Goal: Task Accomplishment & Management: Use online tool/utility

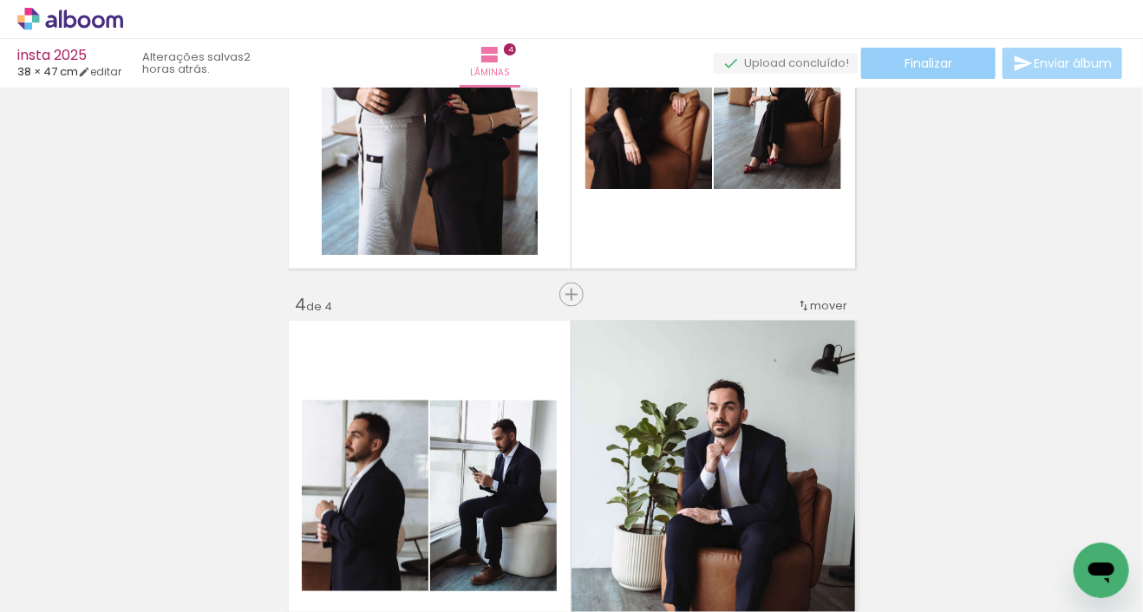
scroll to position [0, 2232]
click at [930, 61] on span "Finalizar" at bounding box center [928, 63] width 48 height 12
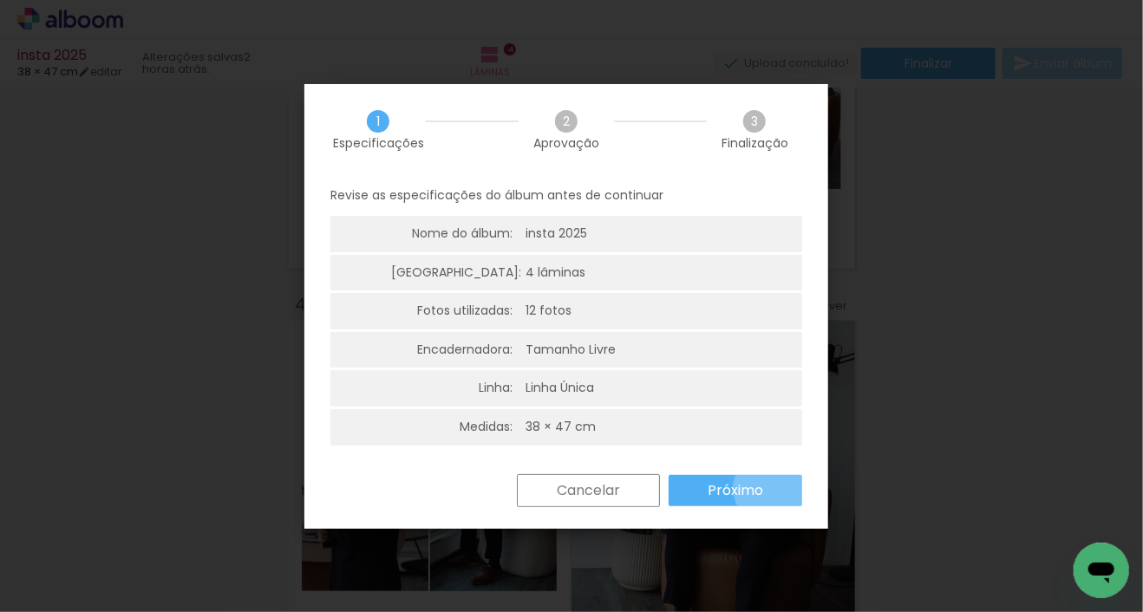
click at [773, 488] on paper-button "Próximo" at bounding box center [735, 490] width 134 height 31
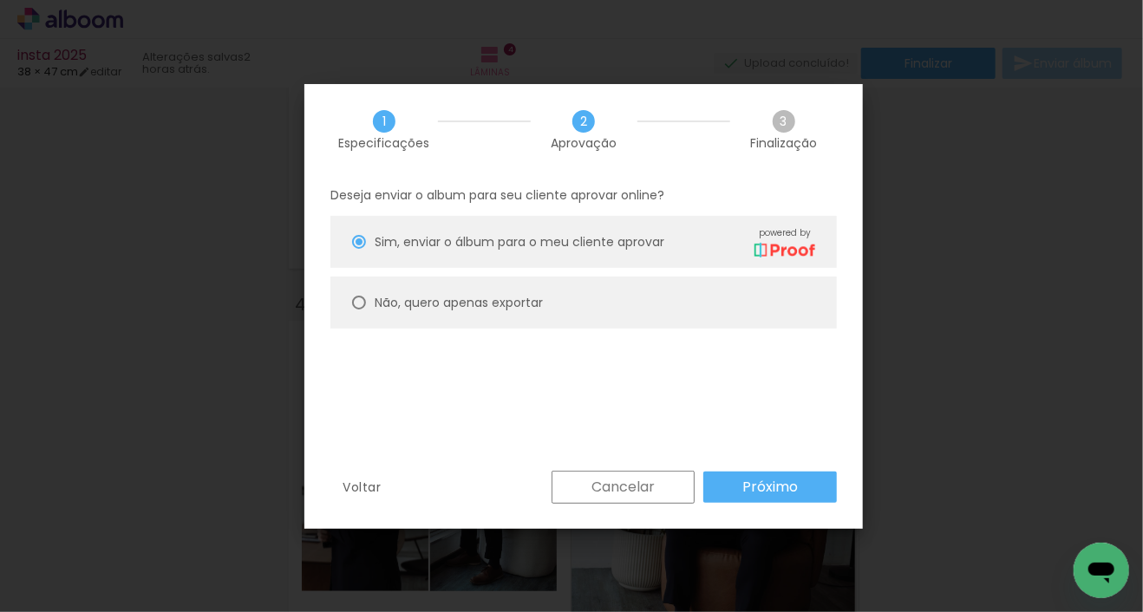
click at [0, 0] on slot "Não, quero apenas exportar" at bounding box center [0, 0] width 0 height 0
type paper-radio-button "on"
click at [0, 0] on slot "Próximo" at bounding box center [0, 0] width 0 height 0
type input "Alta, 300 DPI"
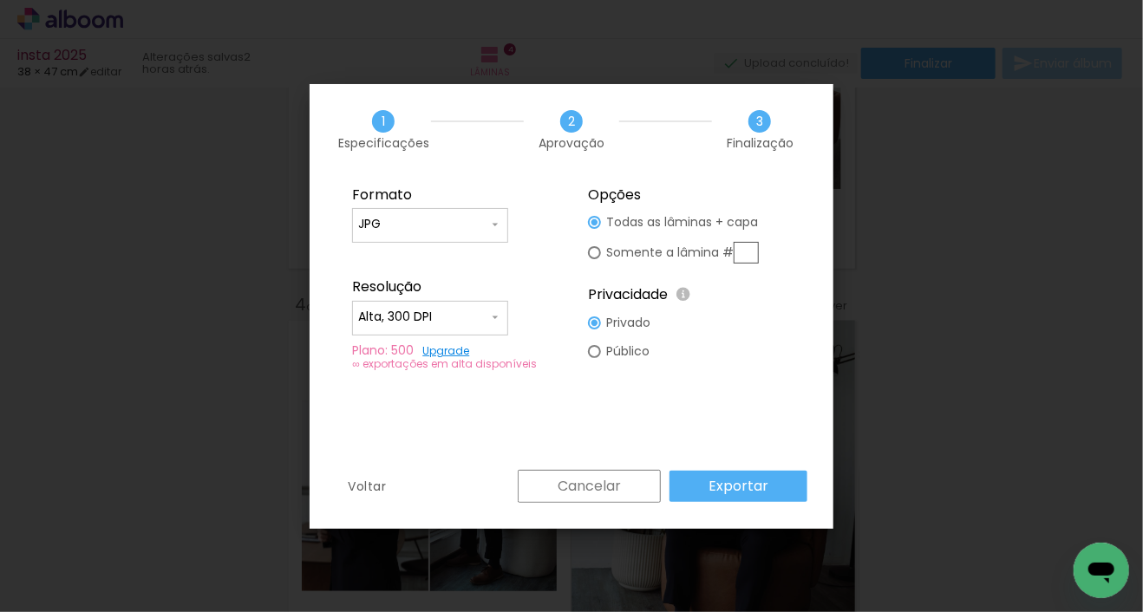
click at [638, 486] on paper-button "Cancelar" at bounding box center [589, 486] width 143 height 33
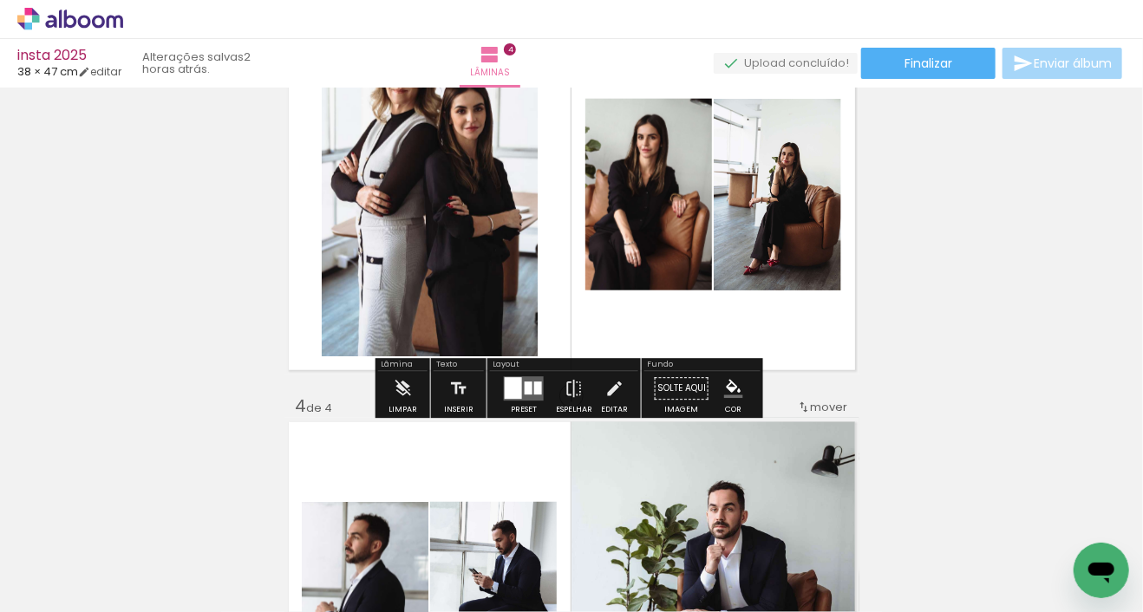
scroll to position [932, 0]
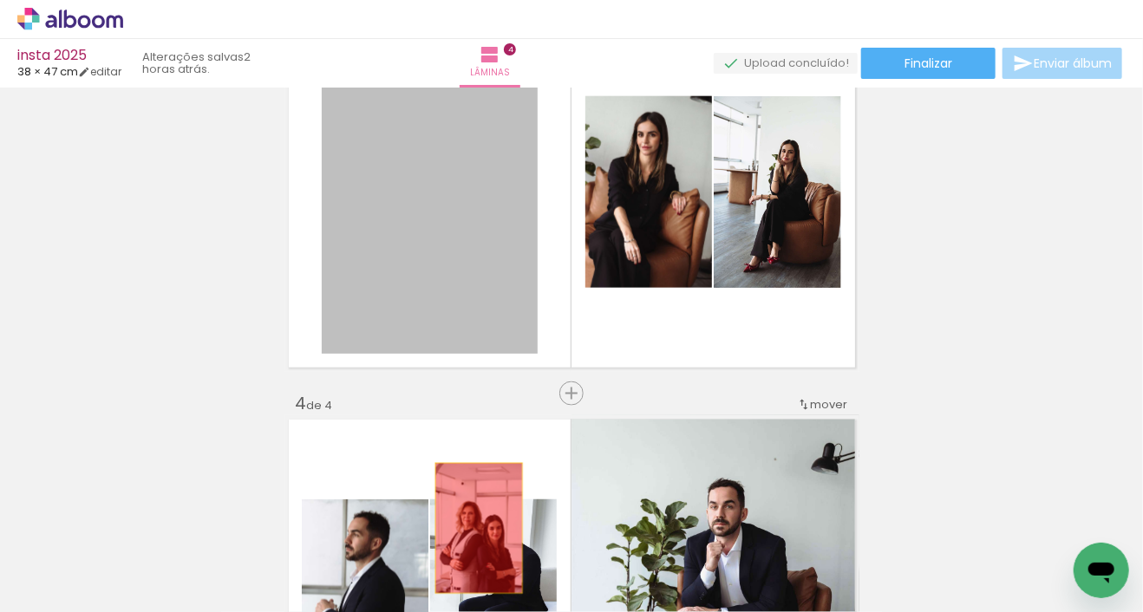
drag, startPoint x: 491, startPoint y: 239, endPoint x: 482, endPoint y: 492, distance: 253.3
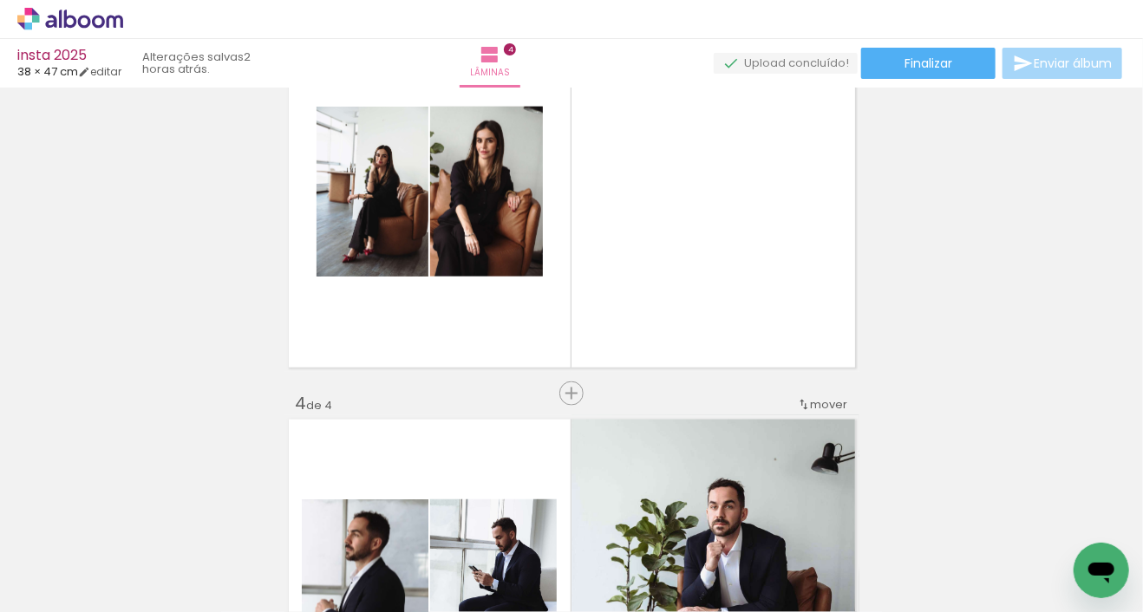
scroll to position [0, 1072]
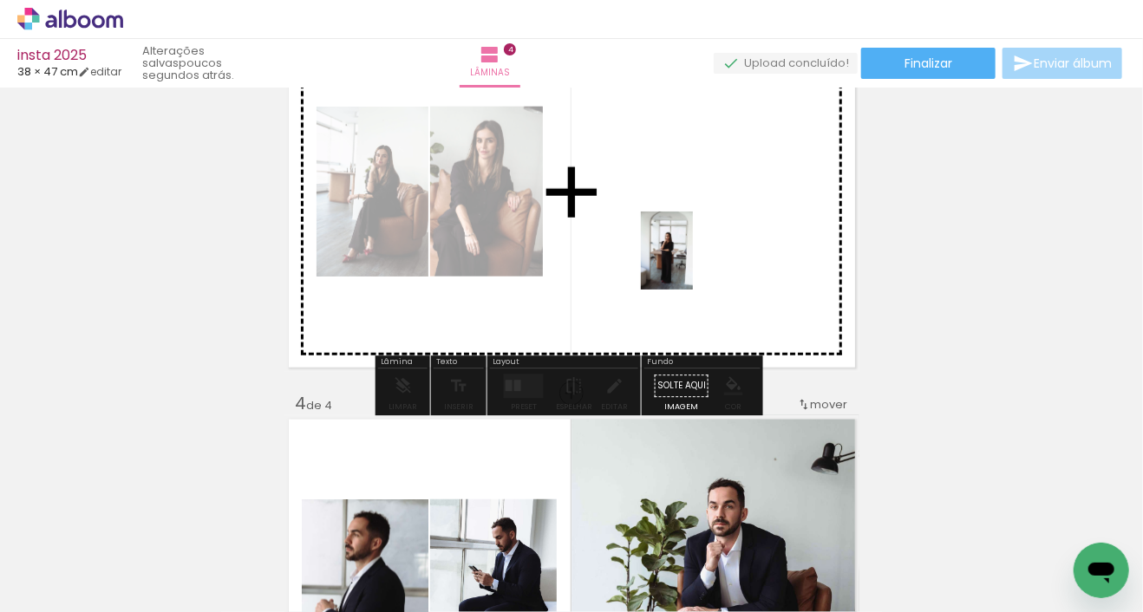
drag, startPoint x: 314, startPoint y: 530, endPoint x: 651, endPoint y: 297, distance: 409.6
click at [693, 263] on quentale-workspace at bounding box center [571, 306] width 1143 height 612
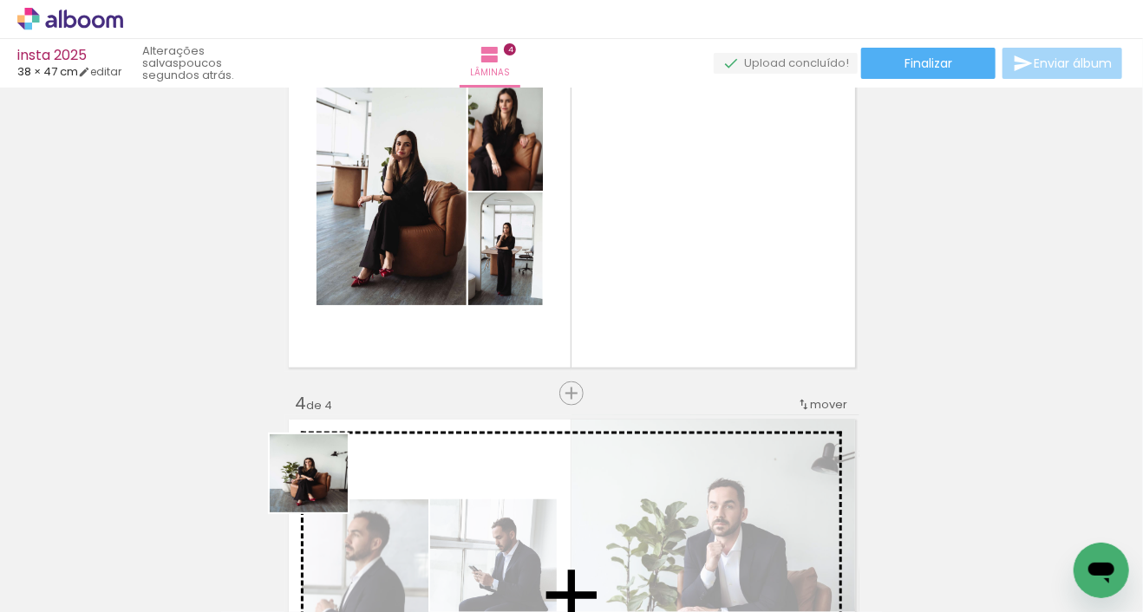
drag, startPoint x: 271, startPoint y: 552, endPoint x: 479, endPoint y: 311, distance: 318.4
click at [479, 311] on quentale-workspace at bounding box center [571, 306] width 1143 height 612
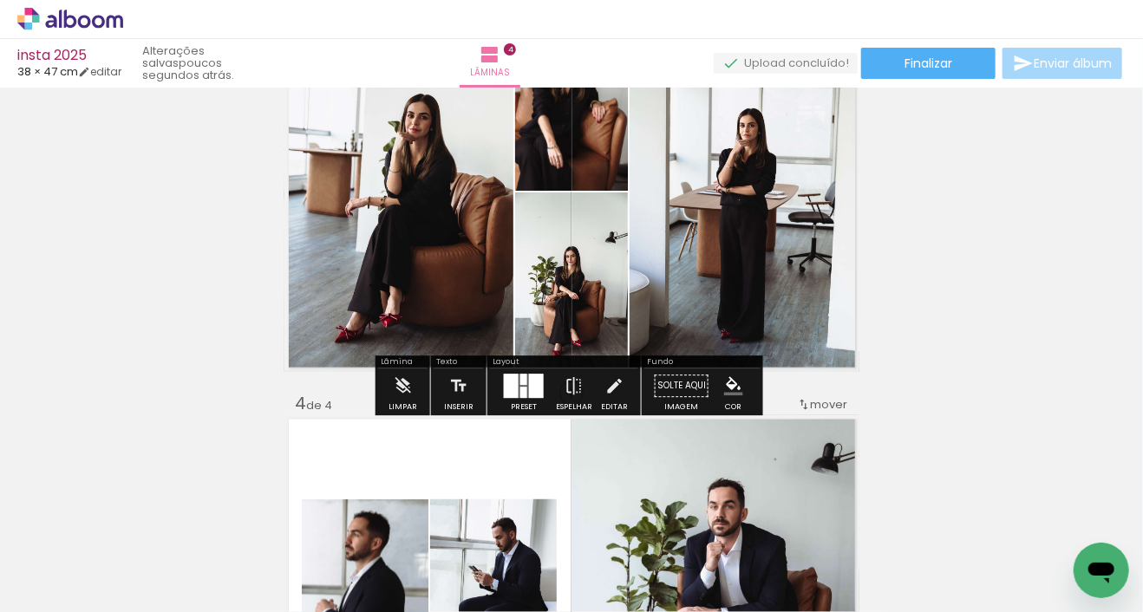
click at [529, 381] on div at bounding box center [536, 387] width 15 height 24
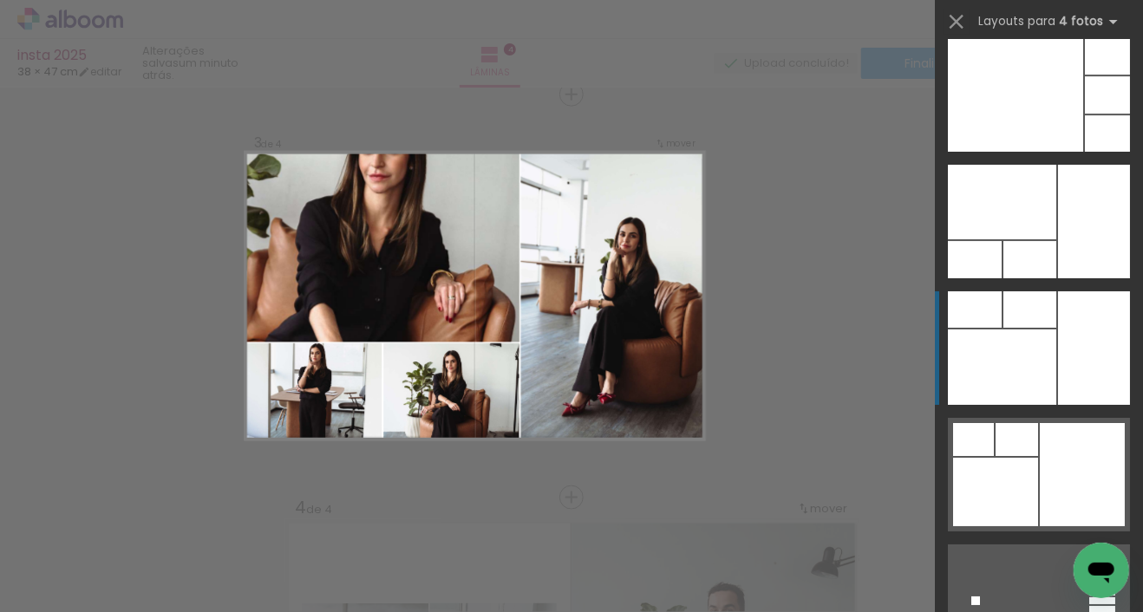
scroll to position [45460, 0]
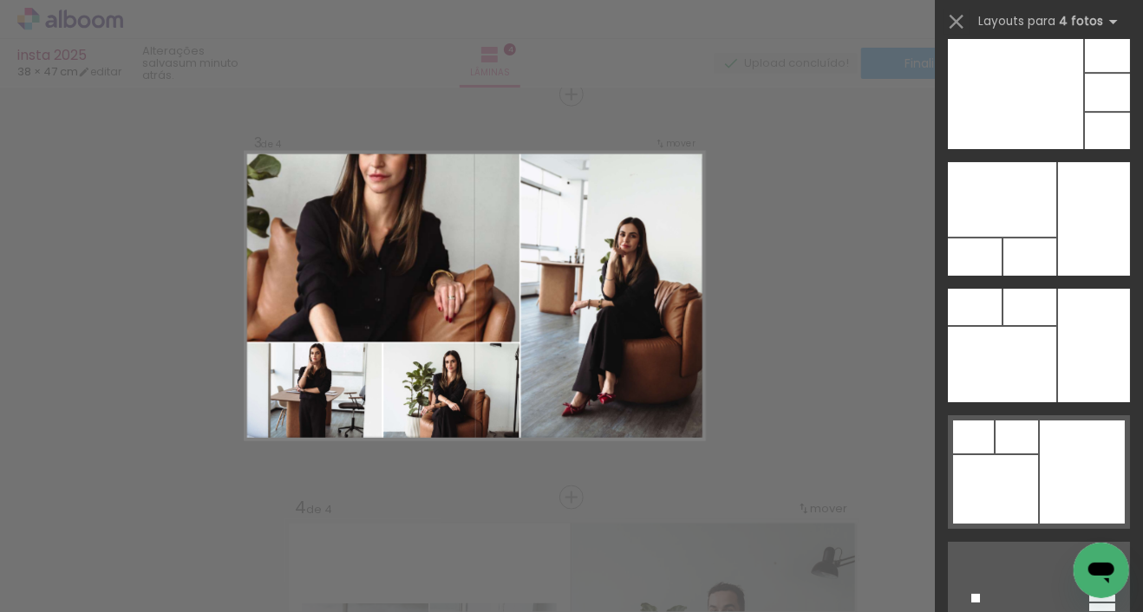
click at [828, 264] on div "Confirmar Cancelar" at bounding box center [571, 288] width 1143 height 2057
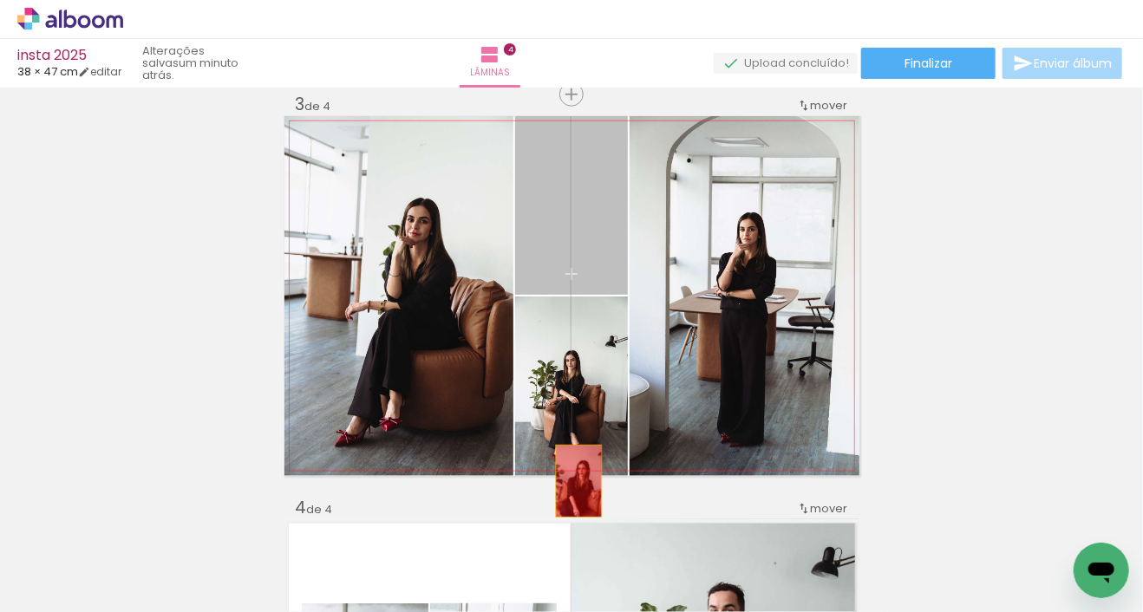
drag, startPoint x: 565, startPoint y: 232, endPoint x: 576, endPoint y: 482, distance: 249.9
click at [573, 481] on div "Inserir lâmina 1 de 4 Inserir lâmina 2 de 4 Inserir lâmina 3 de 4 Inserir lâmin…" at bounding box center [571, 274] width 1143 height 2017
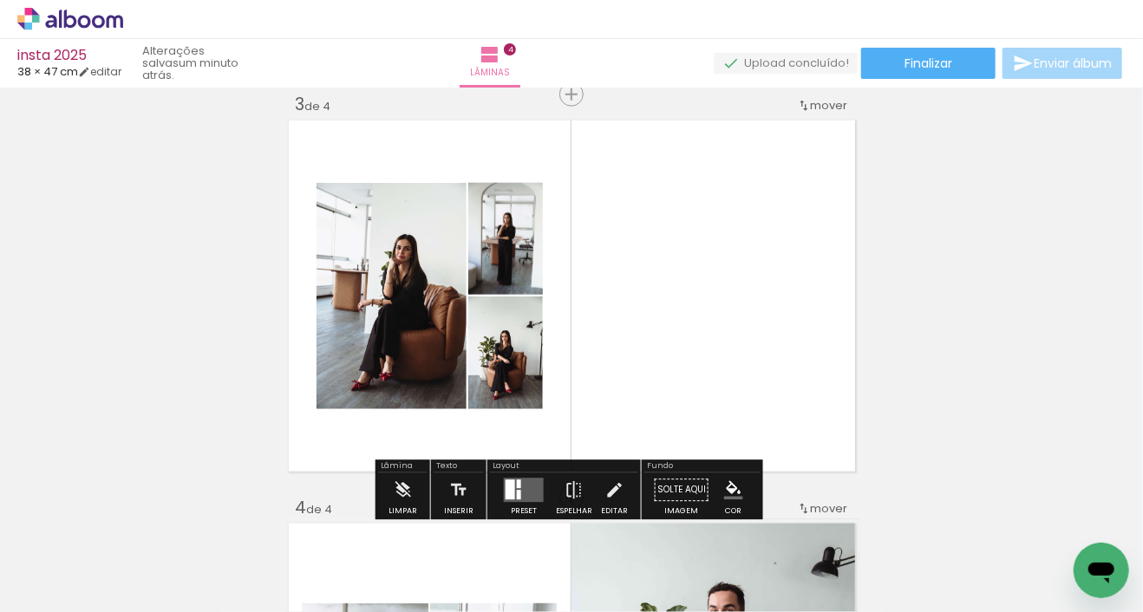
click at [519, 487] on quentale-layouter at bounding box center [524, 491] width 40 height 24
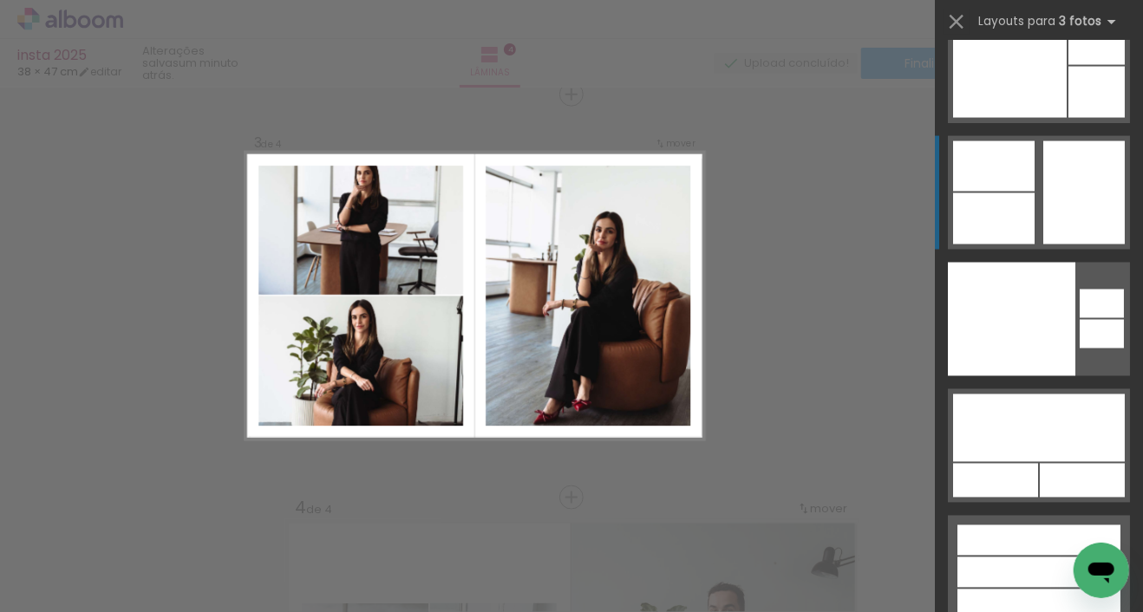
scroll to position [27021, 0]
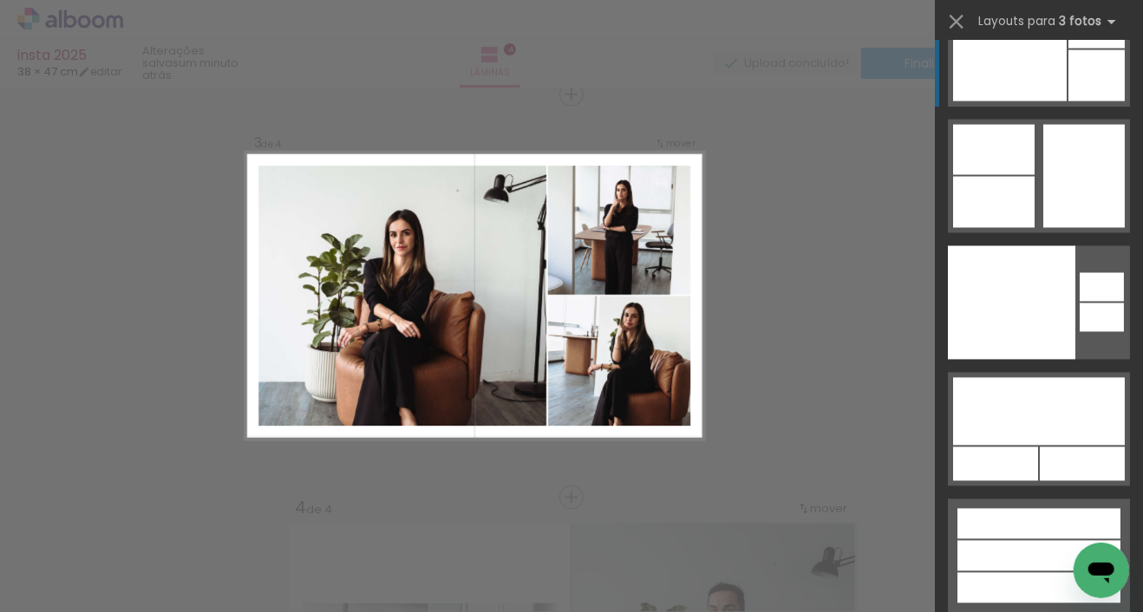
click at [1079, 78] on div at bounding box center [1096, 75] width 56 height 51
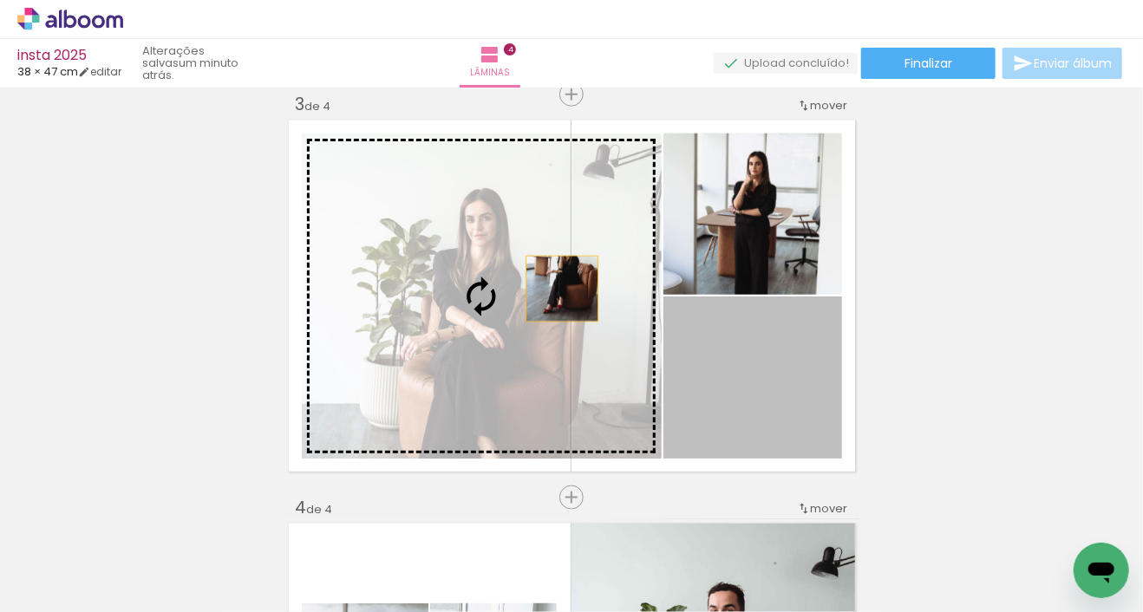
drag, startPoint x: 767, startPoint y: 376, endPoint x: 529, endPoint y: 277, distance: 258.4
click at [0, 0] on slot at bounding box center [0, 0] width 0 height 0
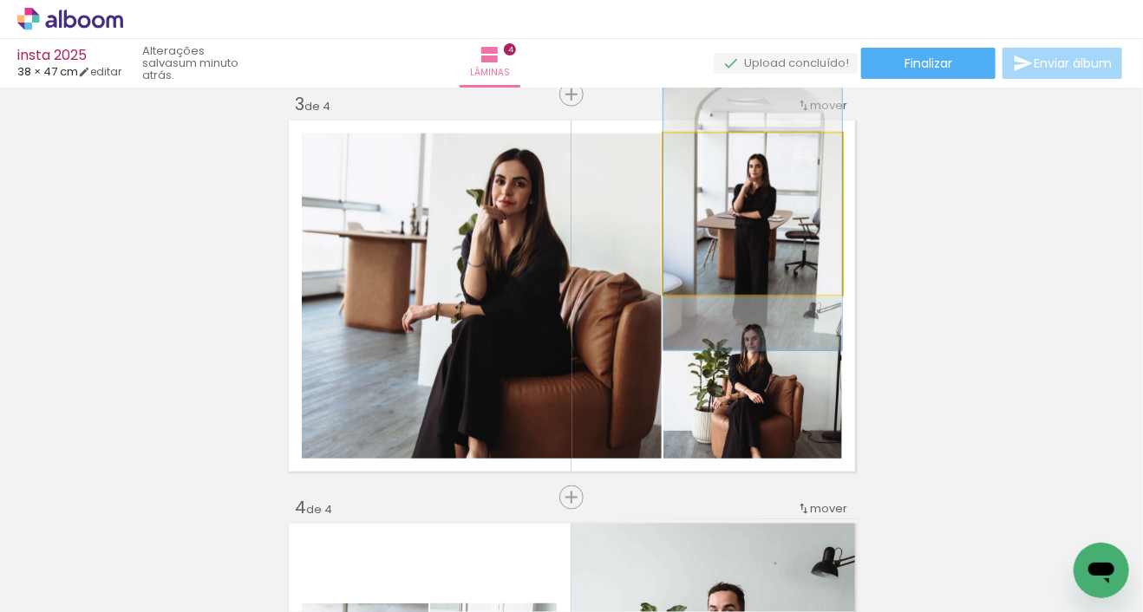
drag, startPoint x: 721, startPoint y: 201, endPoint x: 529, endPoint y: 235, distance: 195.4
click at [0, 0] on slot at bounding box center [0, 0] width 0 height 0
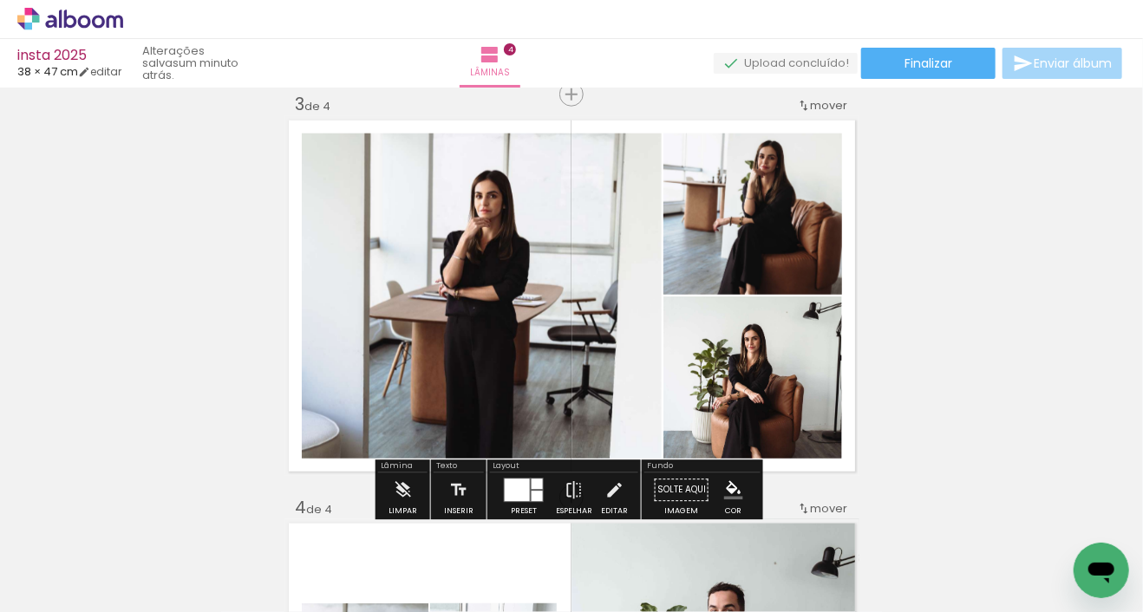
click at [609, 227] on quentale-photo at bounding box center [482, 296] width 360 height 325
click at [527, 490] on quentale-layouter at bounding box center [524, 491] width 40 height 24
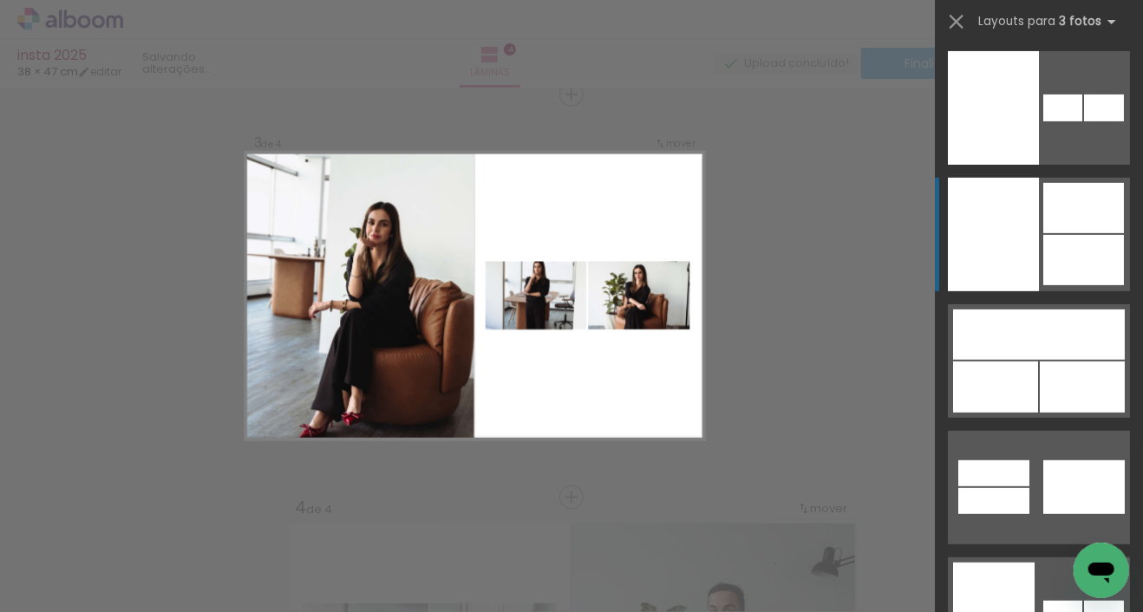
scroll to position [25952, 0]
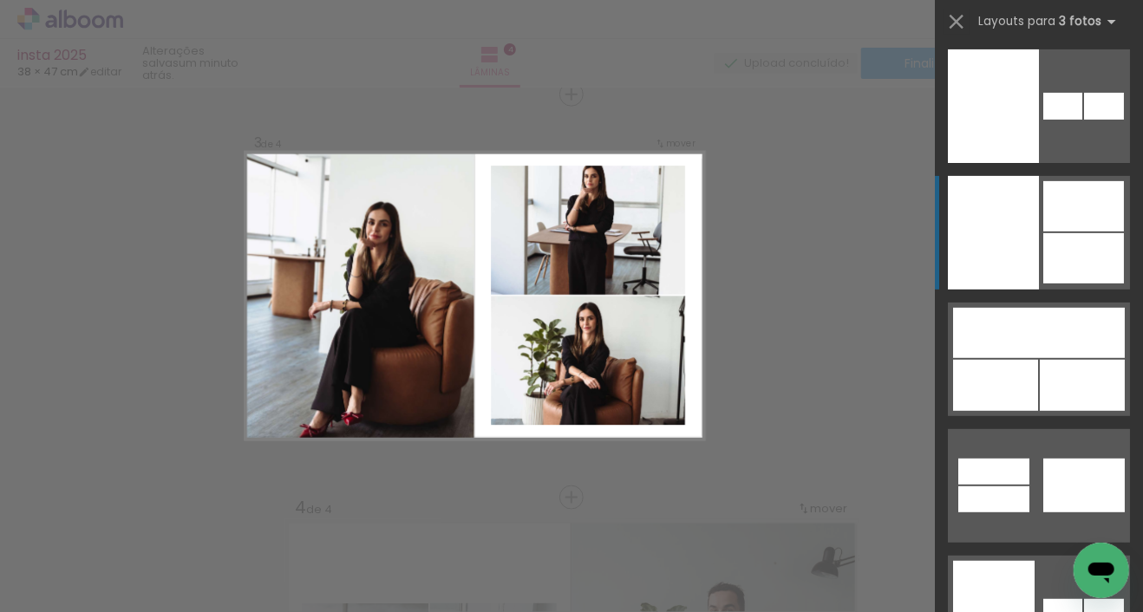
click at [1066, 226] on div at bounding box center [1083, 206] width 81 height 50
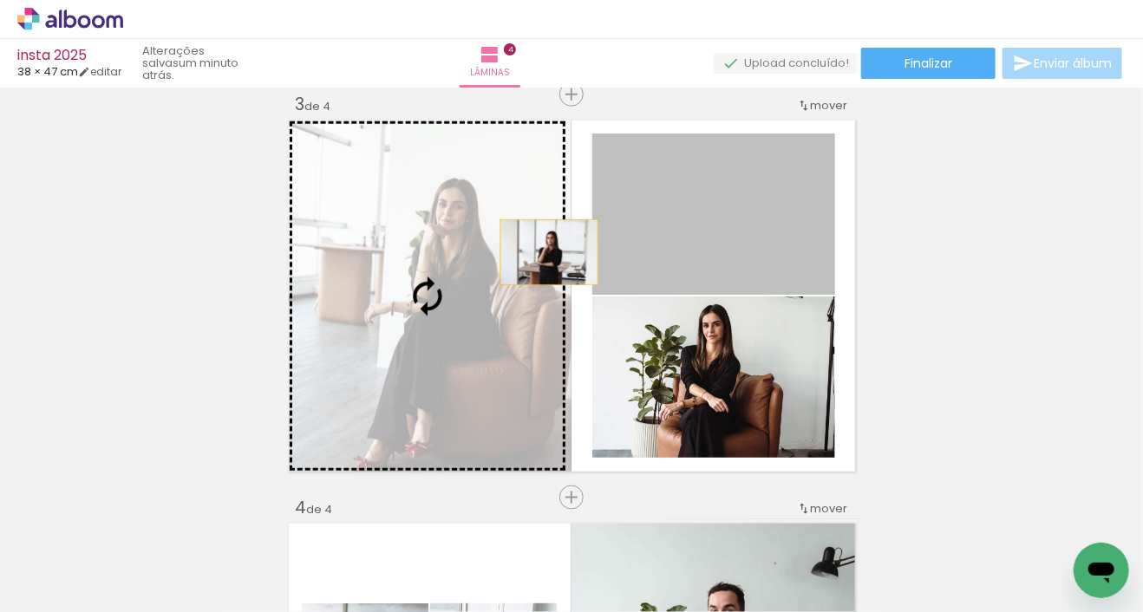
drag, startPoint x: 746, startPoint y: 218, endPoint x: 525, endPoint y: 254, distance: 223.2
click at [0, 0] on slot at bounding box center [0, 0] width 0 height 0
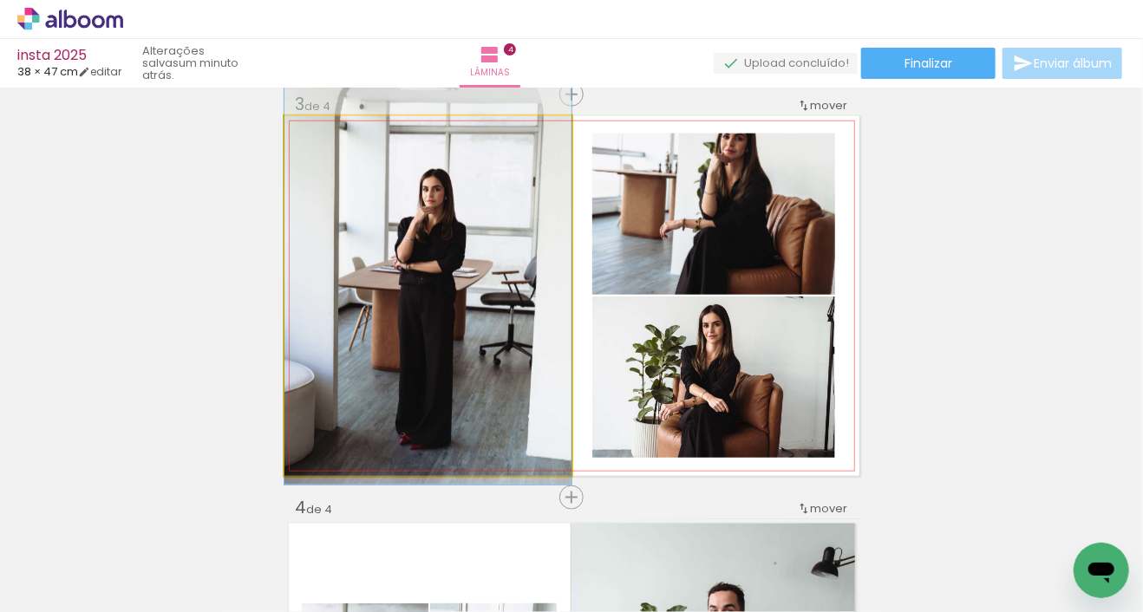
drag, startPoint x: 527, startPoint y: 251, endPoint x: 530, endPoint y: 225, distance: 27.0
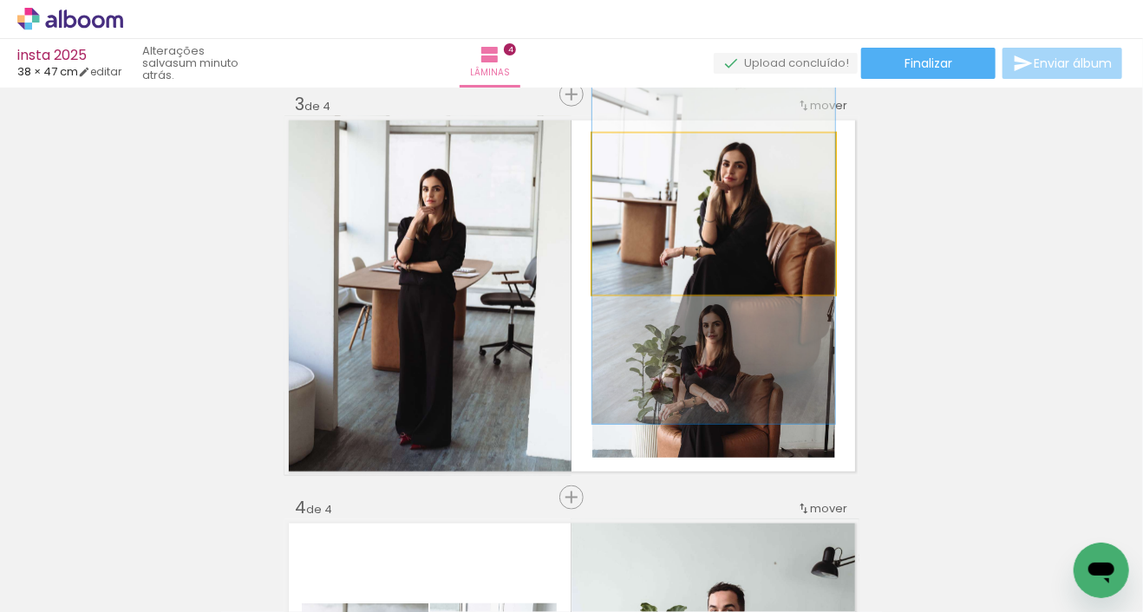
drag, startPoint x: 722, startPoint y: 212, endPoint x: 725, endPoint y: 231, distance: 20.1
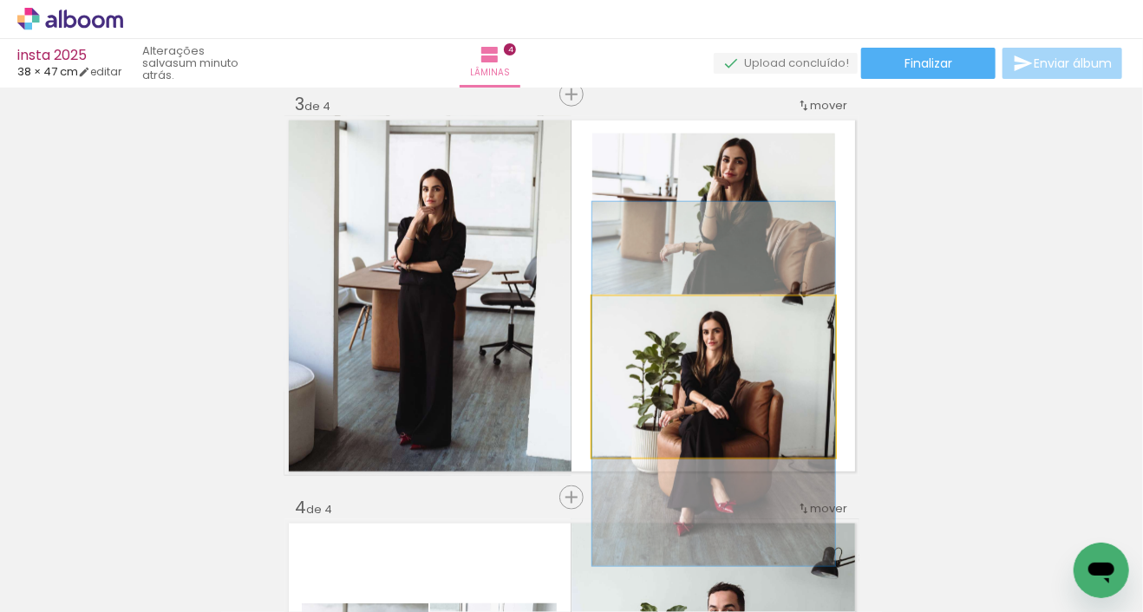
click at [753, 381] on quentale-photo at bounding box center [713, 377] width 243 height 161
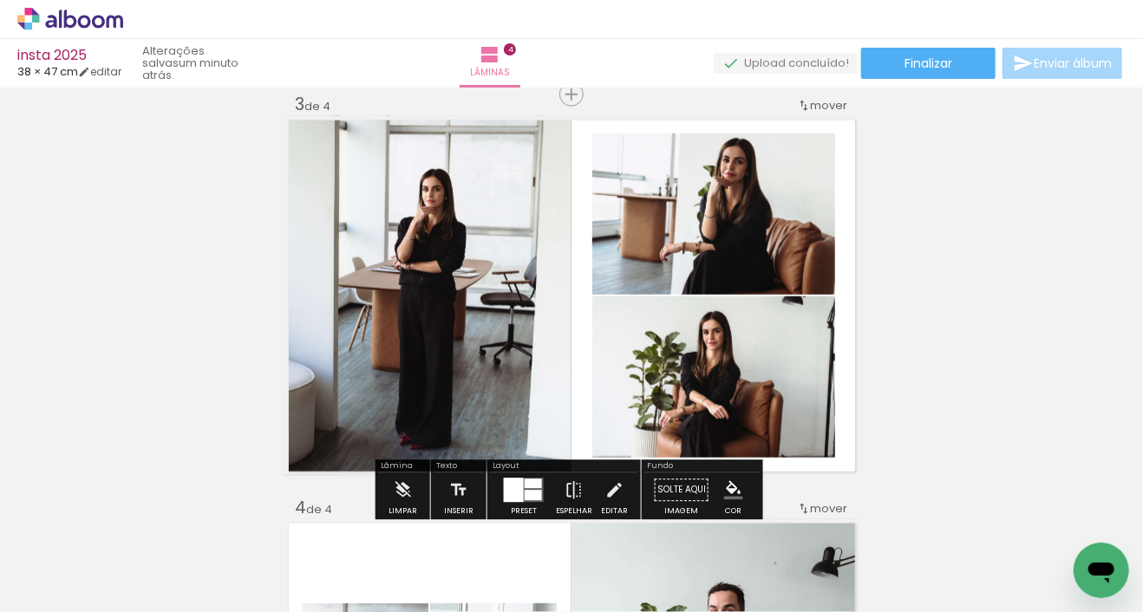
click at [933, 322] on div "Inserir lâmina 1 de 4 Inserir lâmina 2 de 4 Inserir lâmina 3 de 4 Inserir lâmin…" at bounding box center [571, 274] width 1143 height 2017
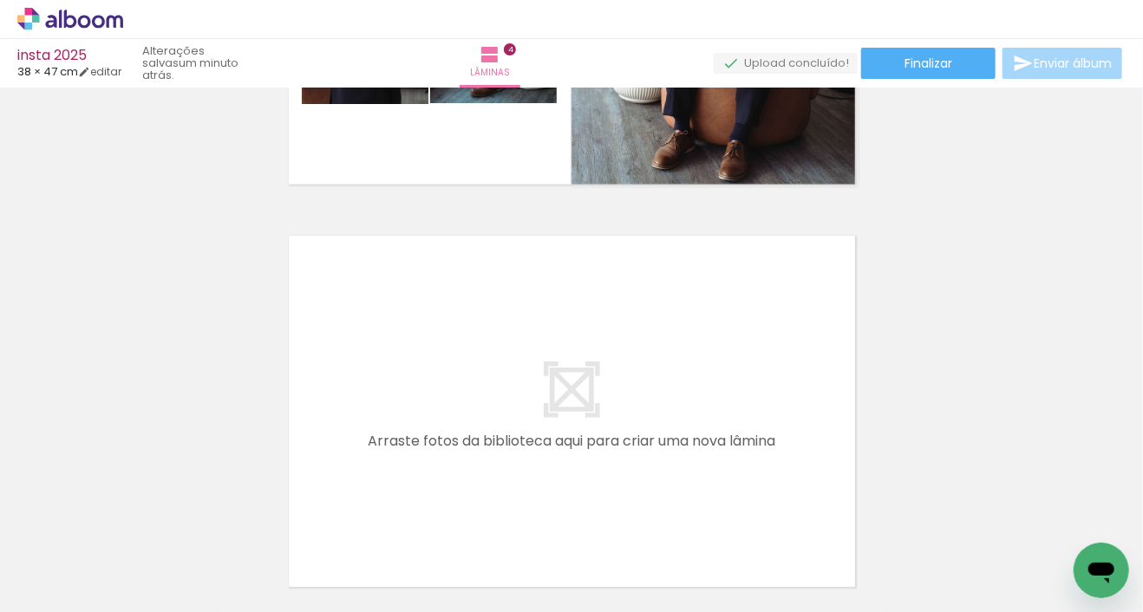
scroll to position [0, 0]
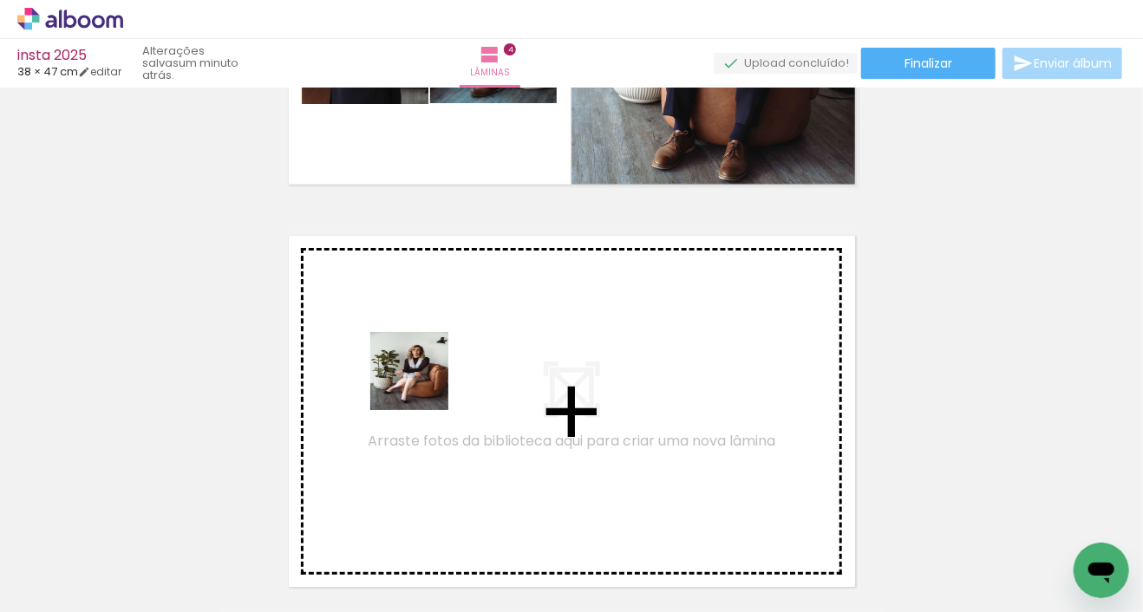
drag, startPoint x: 186, startPoint y: 532, endPoint x: 434, endPoint y: 374, distance: 295.1
click at [434, 374] on quentale-workspace at bounding box center [571, 306] width 1143 height 612
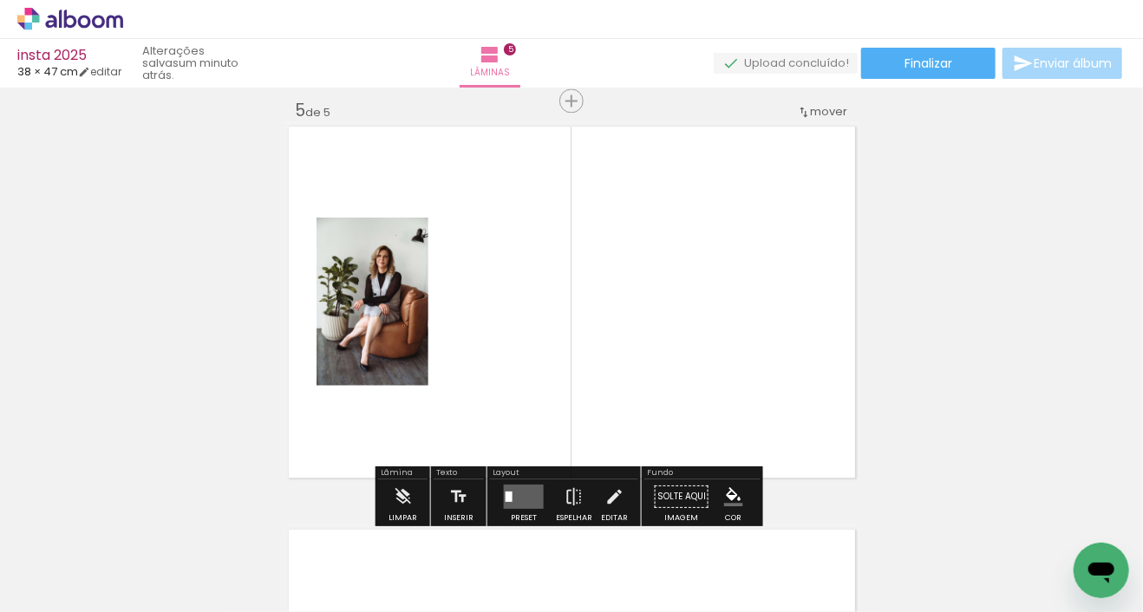
scroll to position [1634, 0]
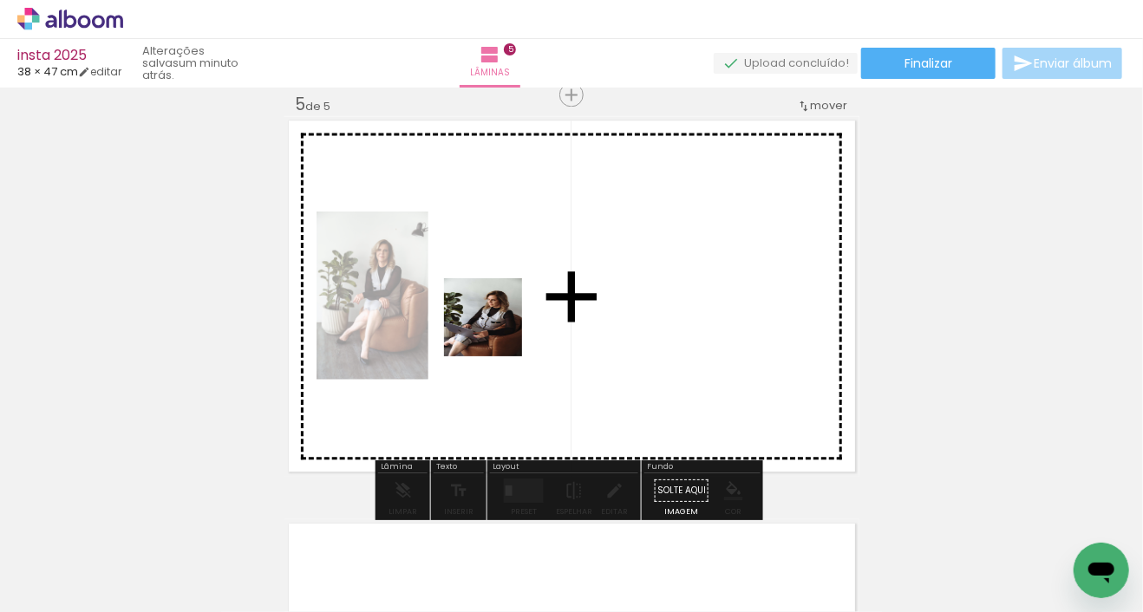
drag, startPoint x: 188, startPoint y: 544, endPoint x: 496, endPoint y: 330, distance: 375.0
click at [496, 330] on quentale-workspace at bounding box center [571, 306] width 1143 height 612
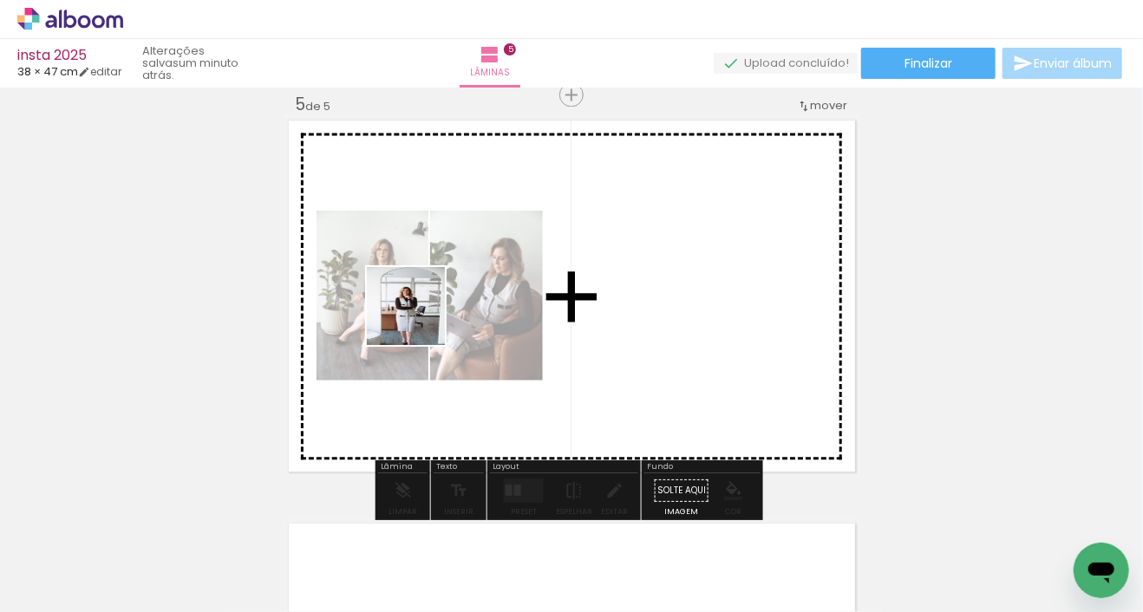
drag, startPoint x: 298, startPoint y: 526, endPoint x: 420, endPoint y: 329, distance: 231.7
click at [420, 318] on quentale-workspace at bounding box center [571, 306] width 1143 height 612
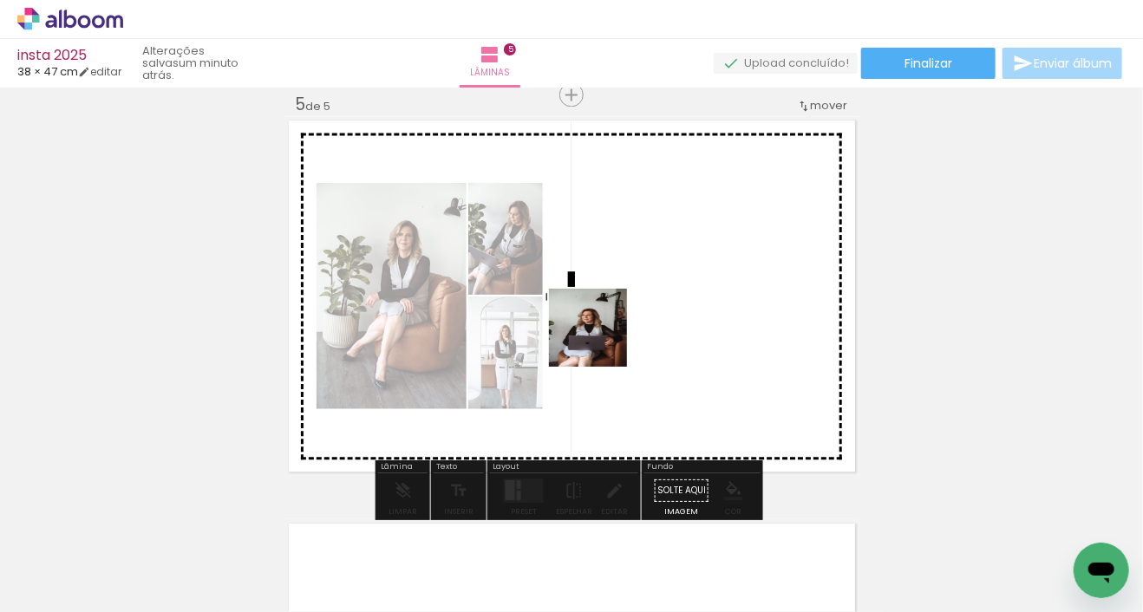
drag, startPoint x: 468, startPoint y: 551, endPoint x: 601, endPoint y: 341, distance: 248.2
click at [601, 341] on quentale-workspace at bounding box center [571, 306] width 1143 height 612
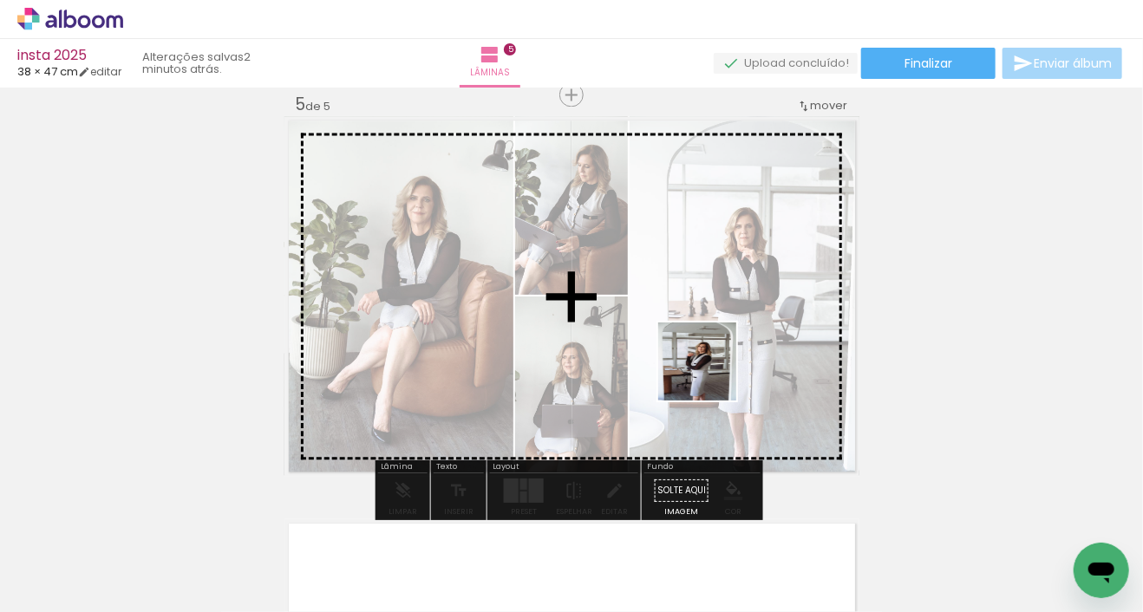
drag, startPoint x: 759, startPoint y: 560, endPoint x: 710, endPoint y: 362, distance: 203.8
click at [709, 362] on quentale-workspace at bounding box center [571, 306] width 1143 height 612
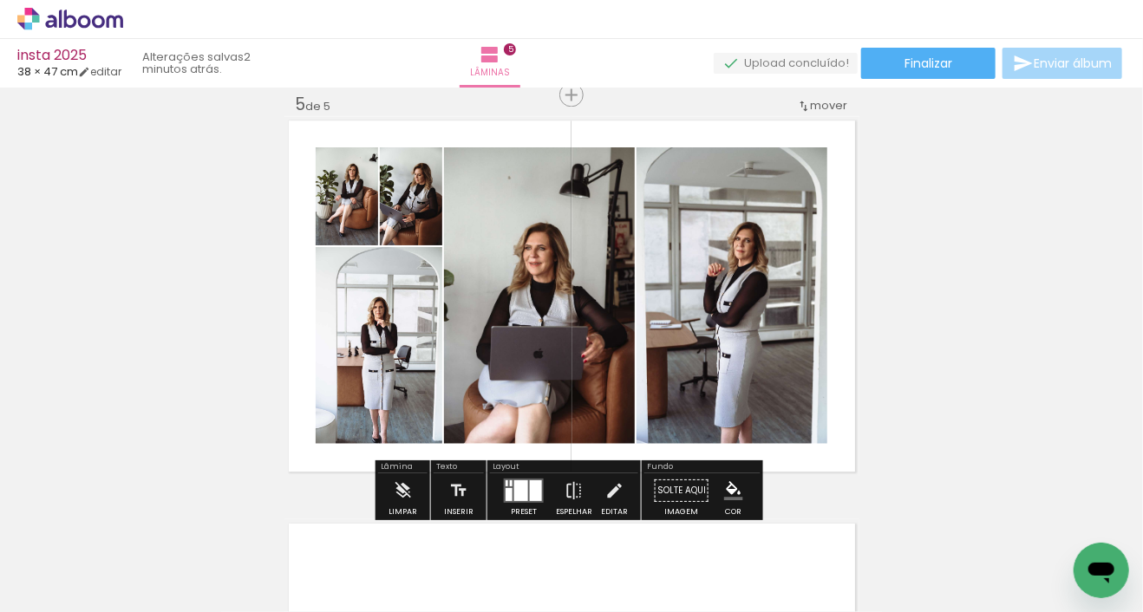
click at [518, 490] on div at bounding box center [521, 490] width 14 height 21
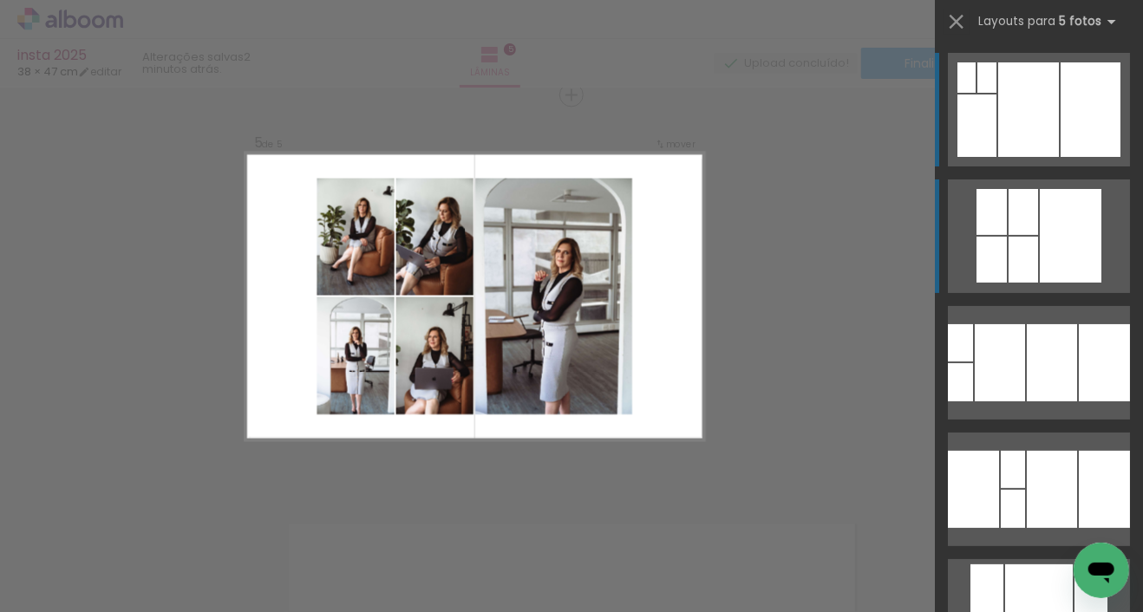
click at [1051, 215] on div at bounding box center [1071, 236] width 62 height 94
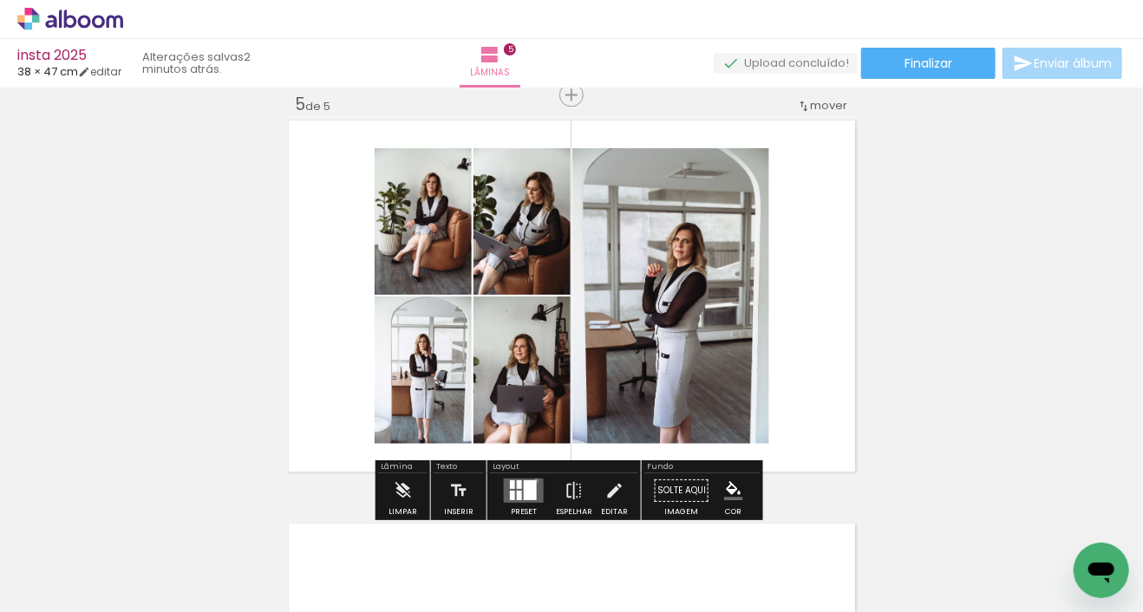
click at [532, 480] on quentale-layouter at bounding box center [524, 491] width 40 height 24
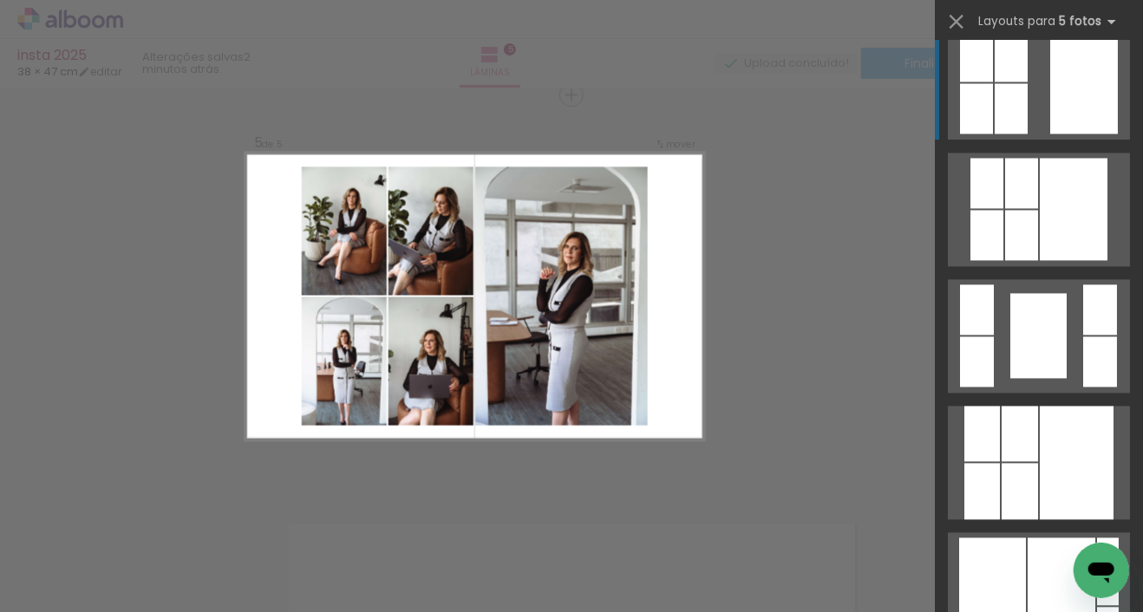
scroll to position [1419, 0]
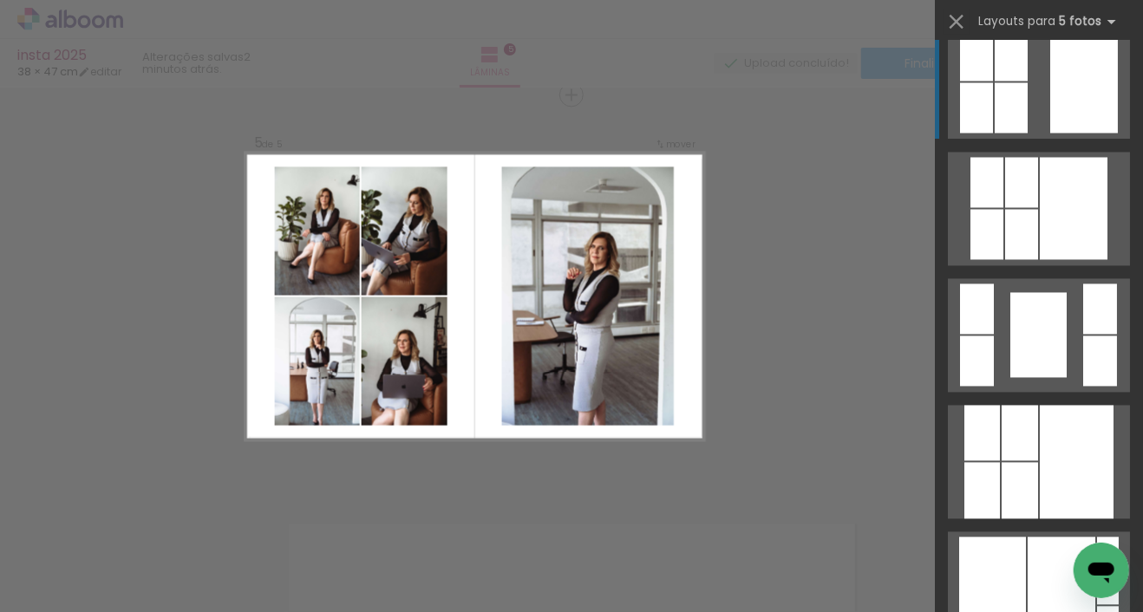
click at [1061, 106] on div at bounding box center [1084, 82] width 68 height 102
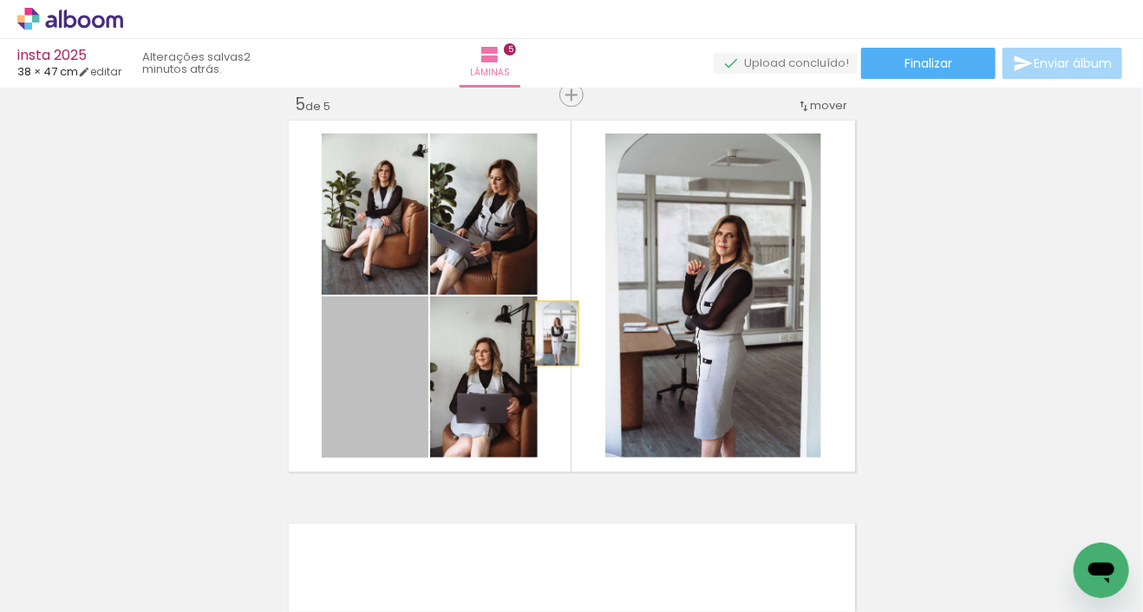
drag, startPoint x: 369, startPoint y: 380, endPoint x: 675, endPoint y: 305, distance: 315.0
click at [0, 0] on slot at bounding box center [0, 0] width 0 height 0
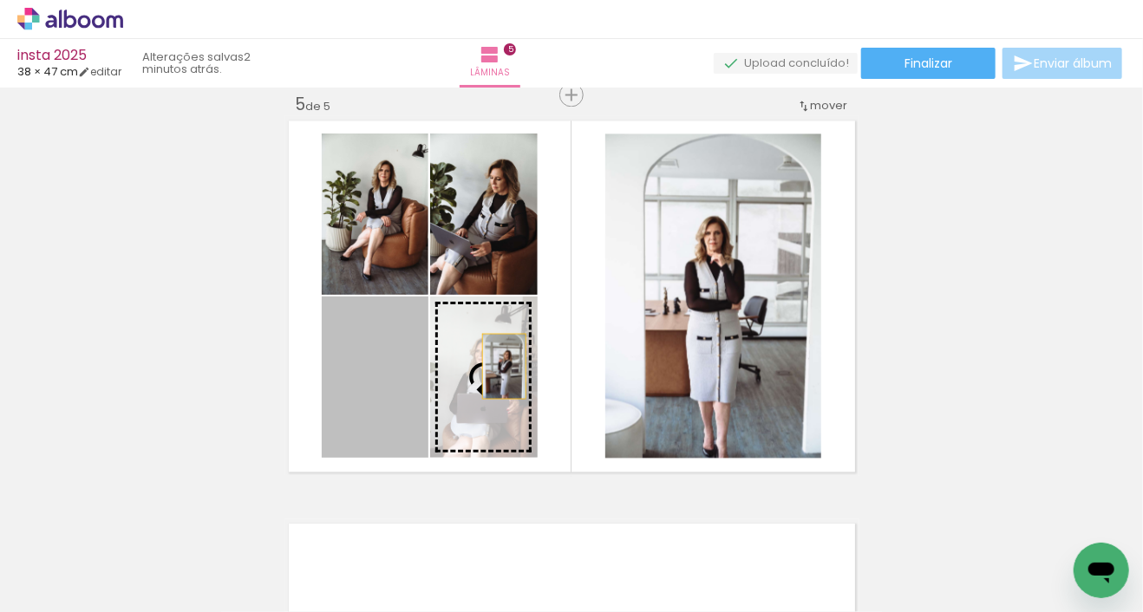
drag, startPoint x: 366, startPoint y: 411, endPoint x: 681, endPoint y: 323, distance: 326.9
click at [0, 0] on slot at bounding box center [0, 0] width 0 height 0
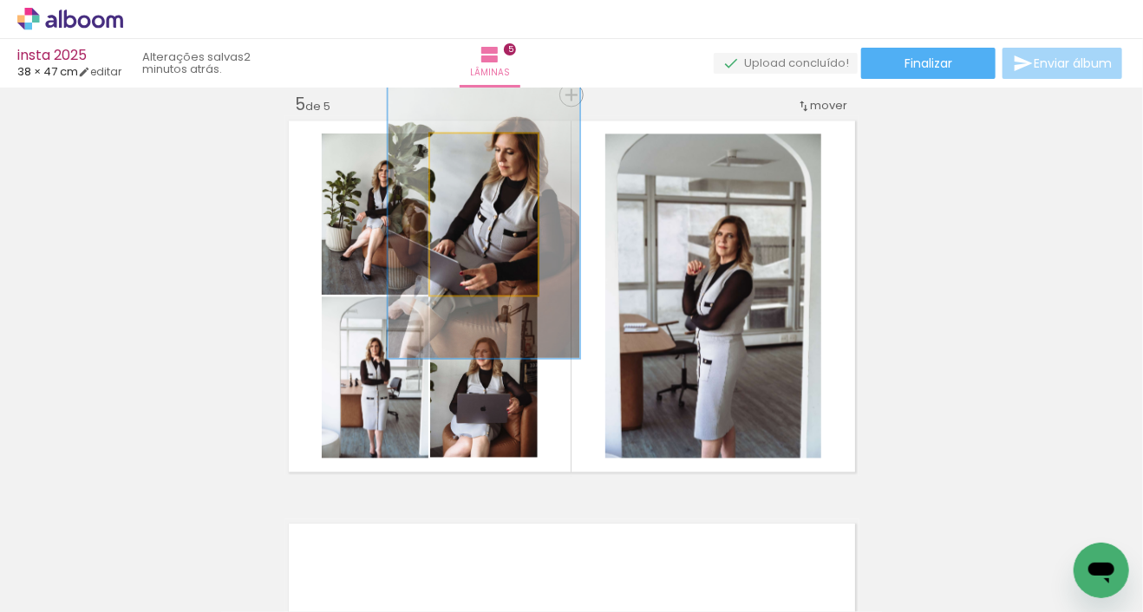
drag, startPoint x: 473, startPoint y: 150, endPoint x: 513, endPoint y: 153, distance: 40.0
type paper-slider "180"
click at [507, 147] on div at bounding box center [500, 152] width 28 height 28
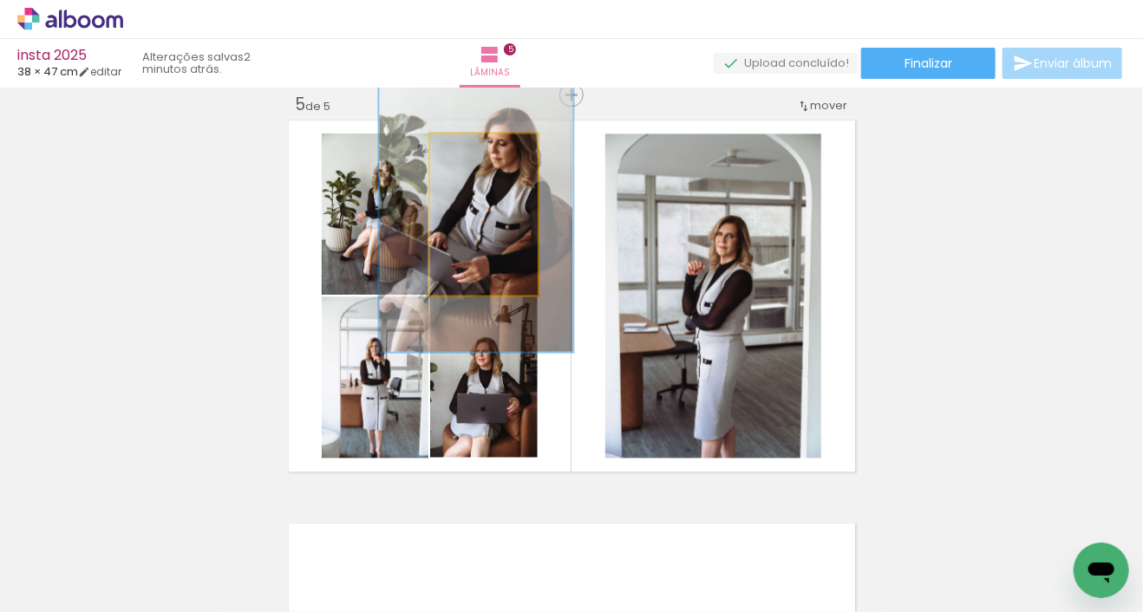
drag, startPoint x: 512, startPoint y: 205, endPoint x: 505, endPoint y: 197, distance: 11.1
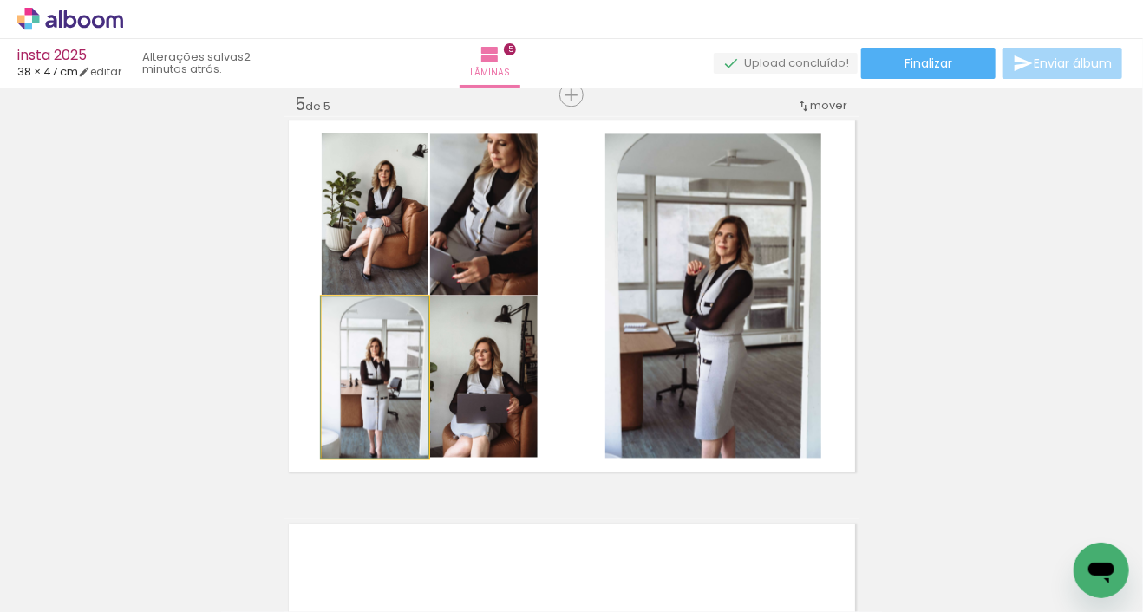
drag, startPoint x: 388, startPoint y: 358, endPoint x: 387, endPoint y: 348, distance: 10.5
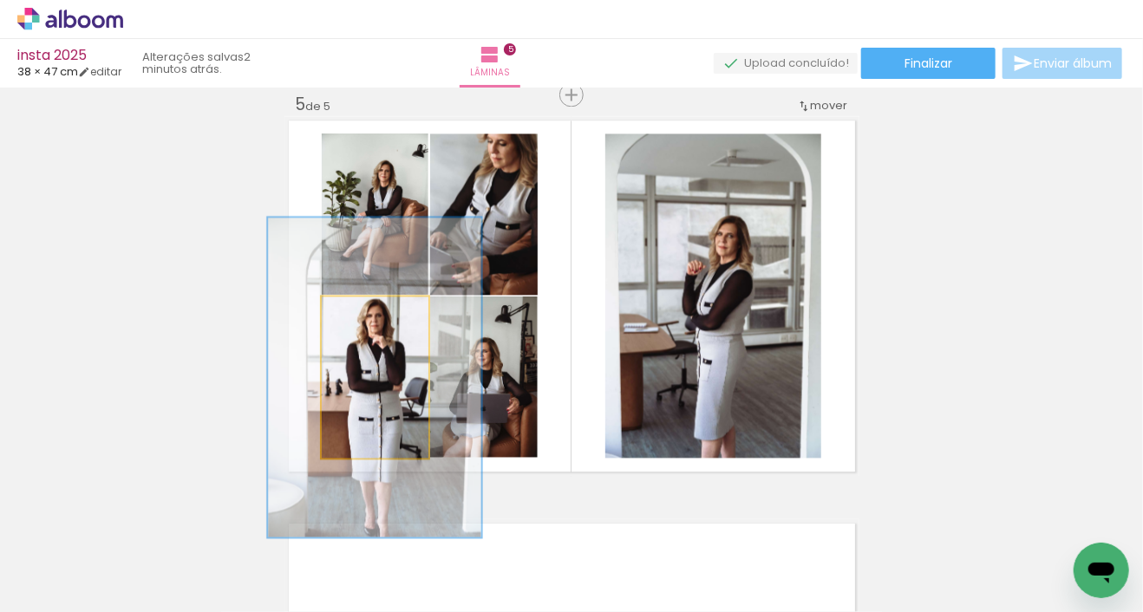
drag, startPoint x: 371, startPoint y: 310, endPoint x: 395, endPoint y: 310, distance: 24.3
type paper-slider "198"
click at [395, 310] on div at bounding box center [400, 315] width 16 height 16
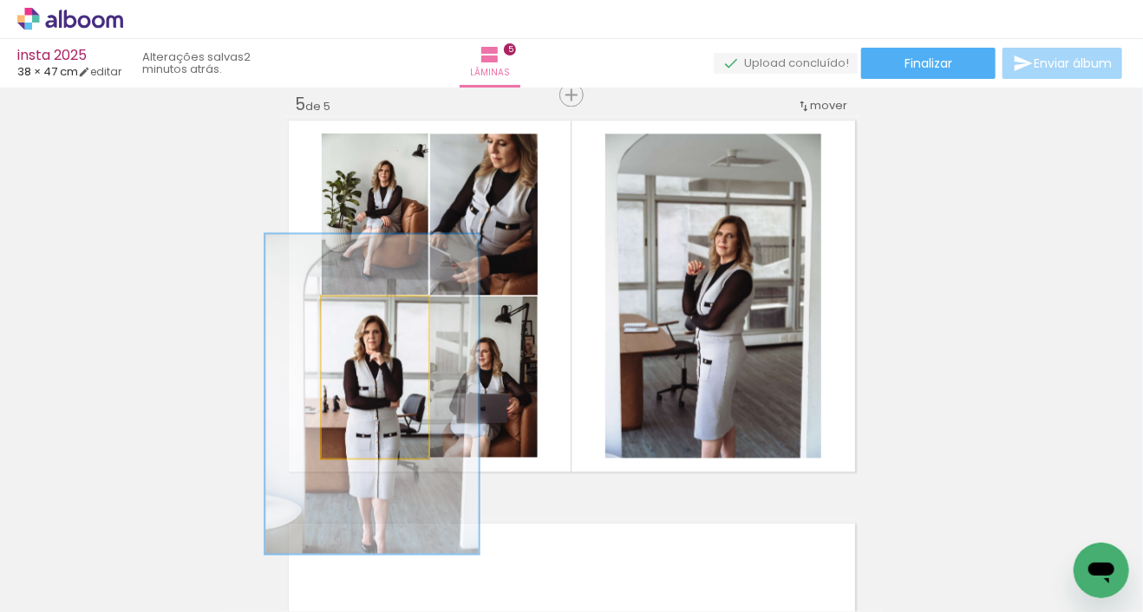
drag, startPoint x: 408, startPoint y: 373, endPoint x: 407, endPoint y: 384, distance: 11.3
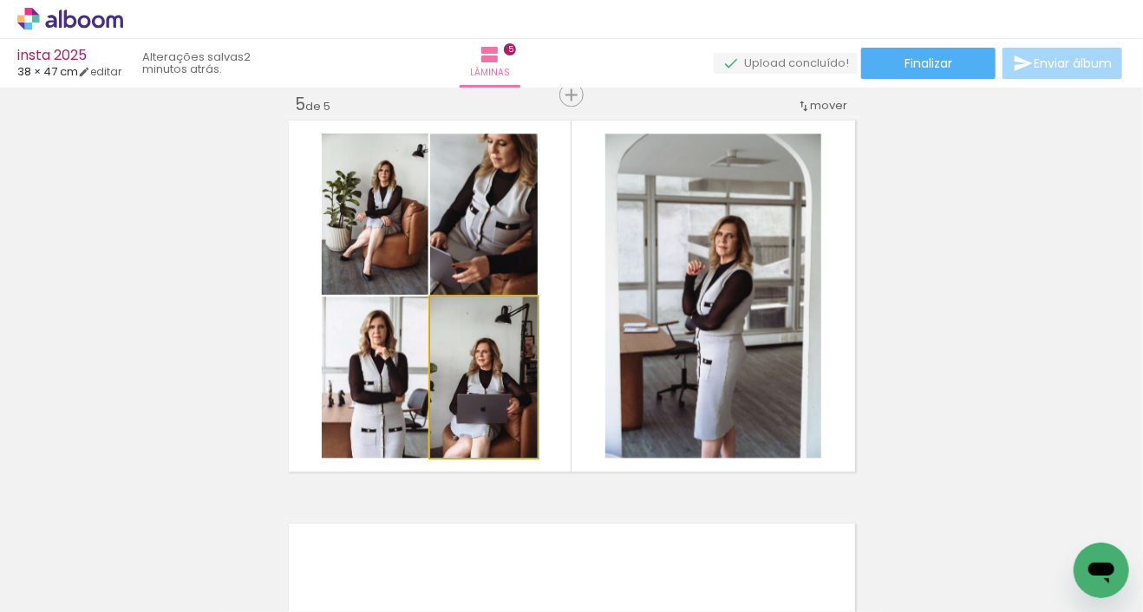
type paper-slider "120"
click at [471, 310] on div at bounding box center [468, 315] width 16 height 16
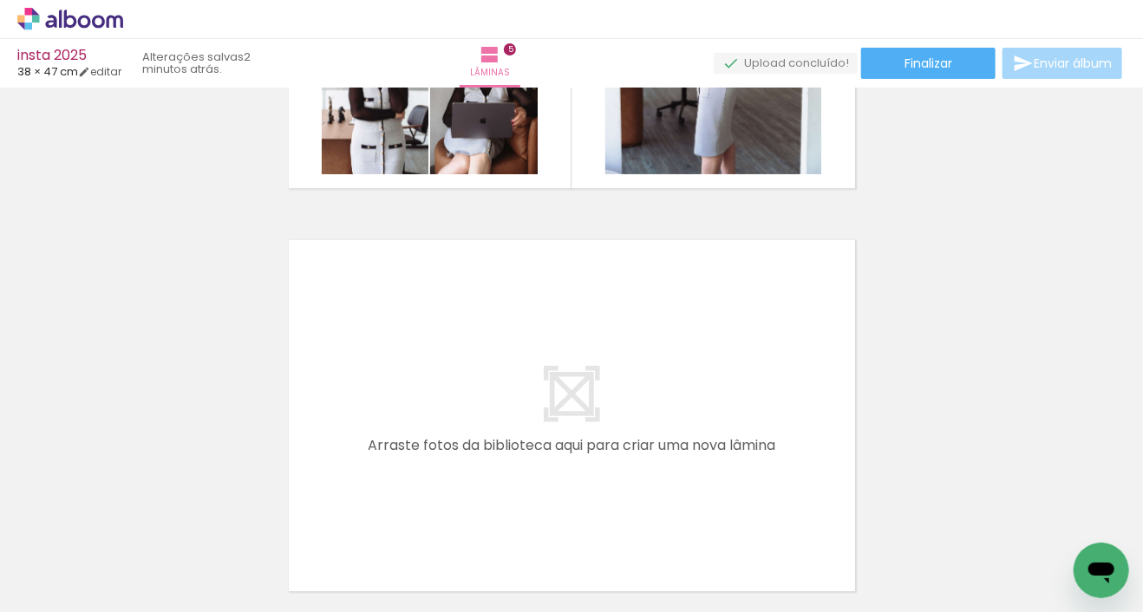
scroll to position [0, 1674]
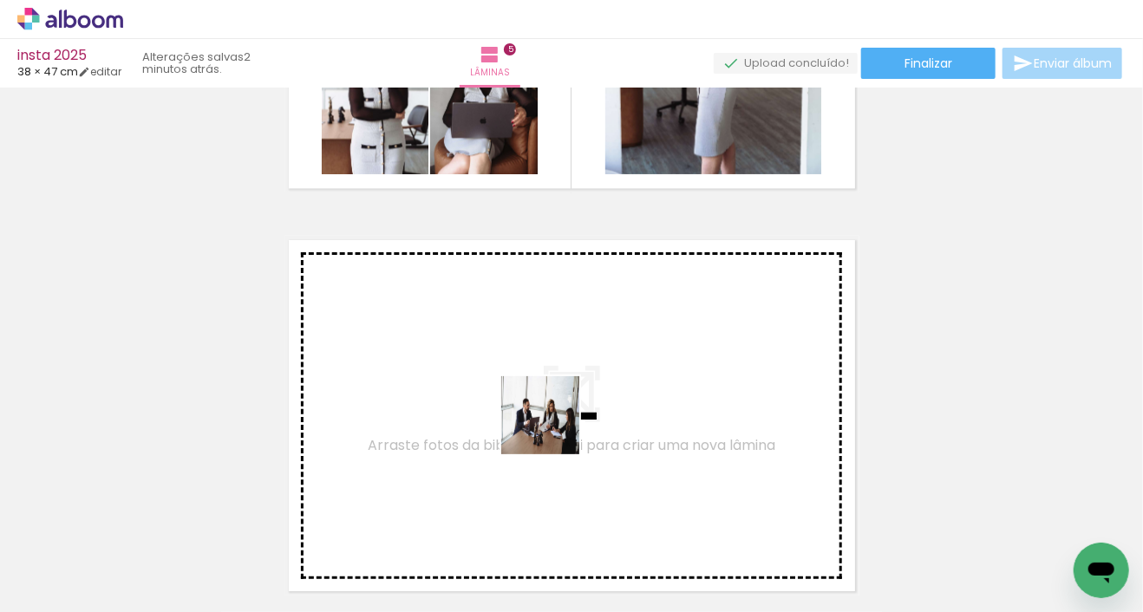
drag, startPoint x: 553, startPoint y: 428, endPoint x: 567, endPoint y: 387, distance: 43.9
click at [567, 387] on quentale-workspace at bounding box center [571, 306] width 1143 height 612
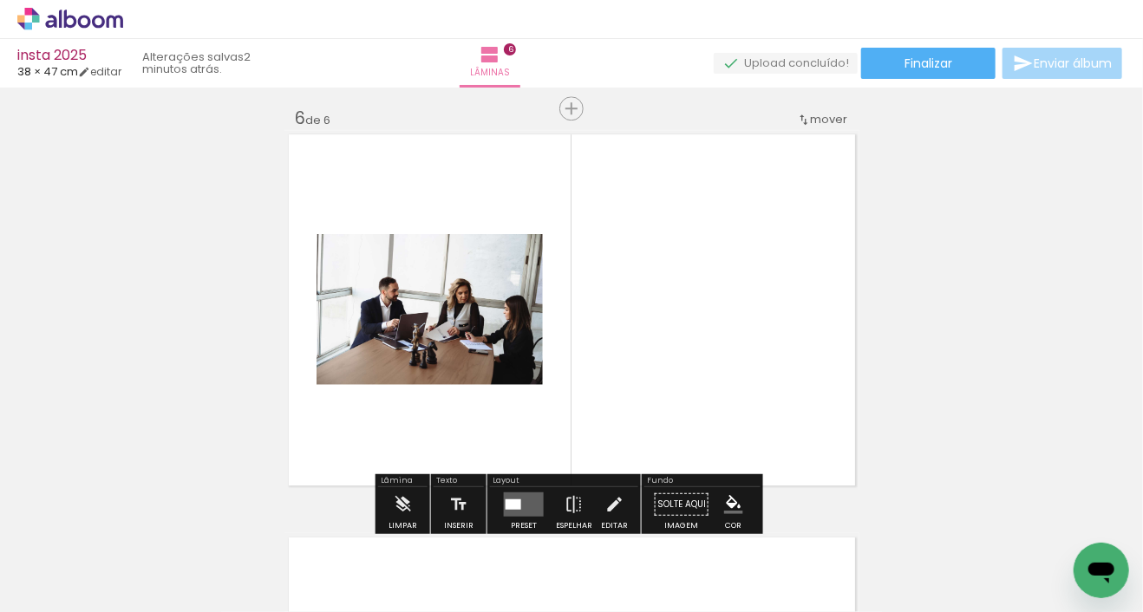
scroll to position [2037, 0]
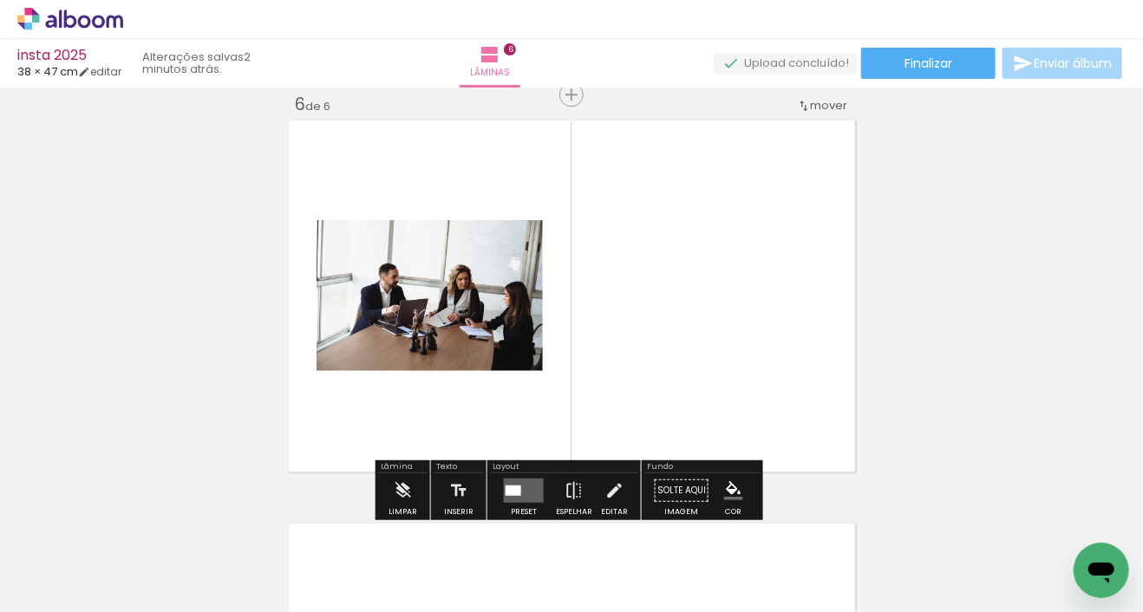
drag, startPoint x: 638, startPoint y: 551, endPoint x: 672, endPoint y: 364, distance: 189.4
click at [668, 356] on quentale-workspace at bounding box center [571, 306] width 1143 height 612
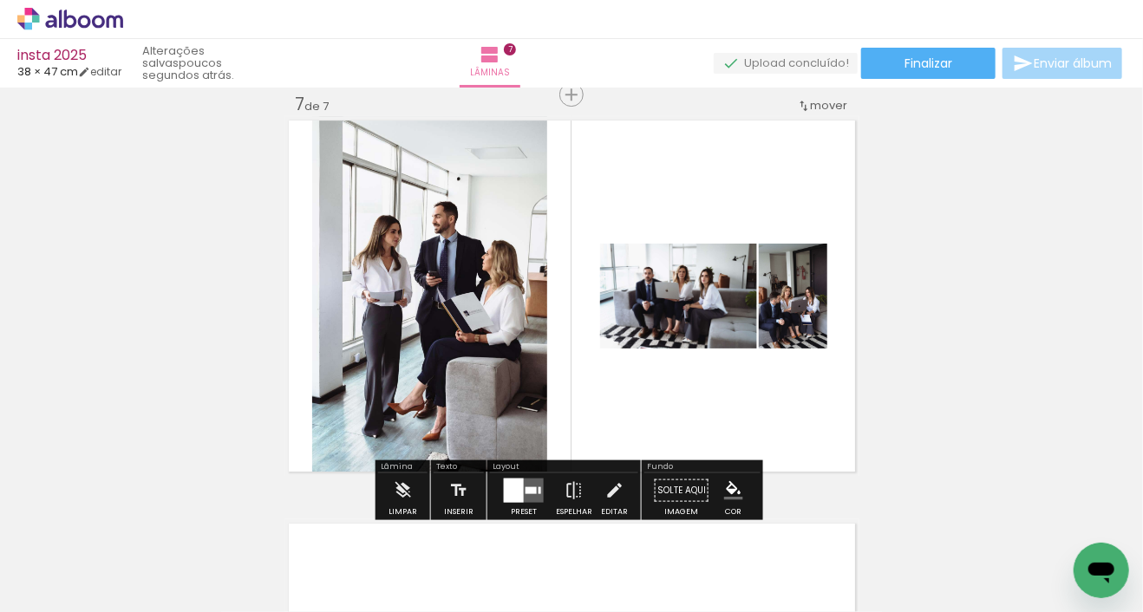
scroll to position [0, 7897]
drag, startPoint x: 439, startPoint y: 548, endPoint x: 494, endPoint y: 386, distance: 171.4
click at [494, 386] on quentale-workspace at bounding box center [571, 306] width 1143 height 612
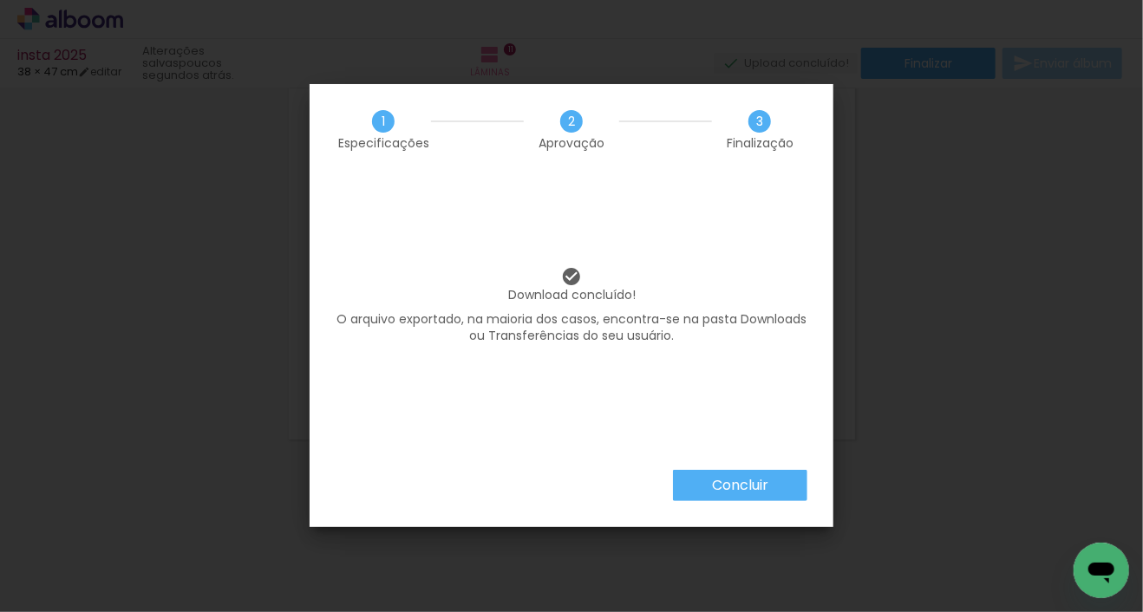
scroll to position [0, 6435]
click at [776, 491] on paper-button "Concluir" at bounding box center [740, 485] width 134 height 31
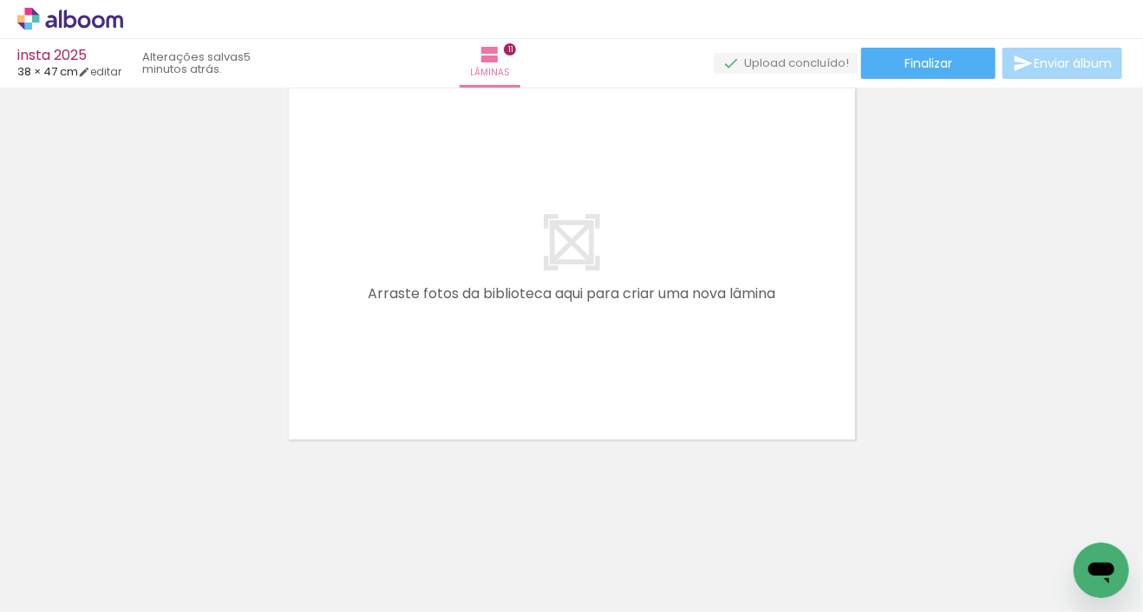
scroll to position [0, 6435]
